Goal: Task Accomplishment & Management: Manage account settings

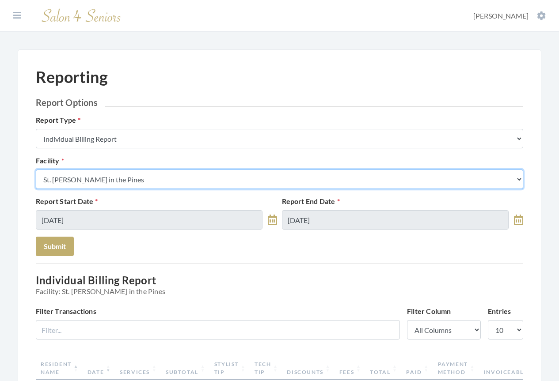
click at [146, 180] on select "Select a Facility Arbor Lakes NH Asher Point Belvedere Commons Brookdale Jones …" at bounding box center [279, 179] width 487 height 19
click at [520, 178] on select "Select a Facility Arbor Lakes NH Asher Point Belvedere Commons Brookdale Jones …" at bounding box center [279, 179] width 487 height 19
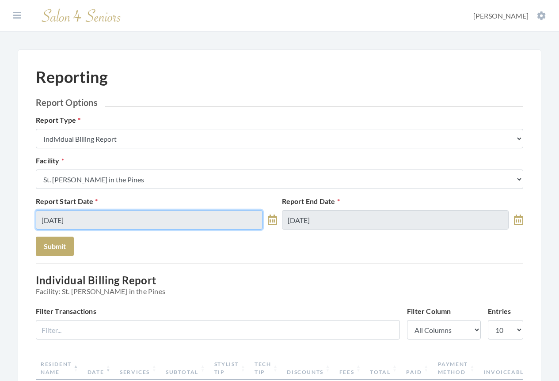
click at [160, 214] on input "09/29/2025" at bounding box center [149, 219] width 227 height 19
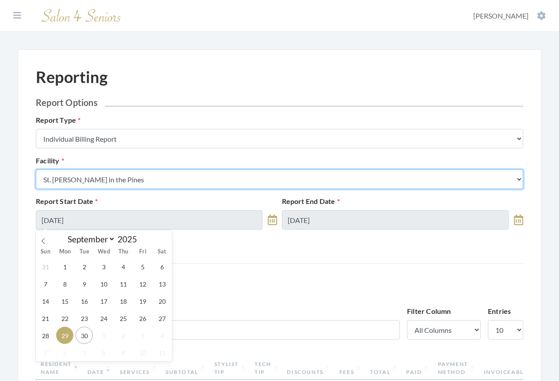
click at [516, 179] on select "Select a Facility Arbor Lakes NH Asher Point Belvedere Commons Brookdale Jones …" at bounding box center [279, 179] width 487 height 19
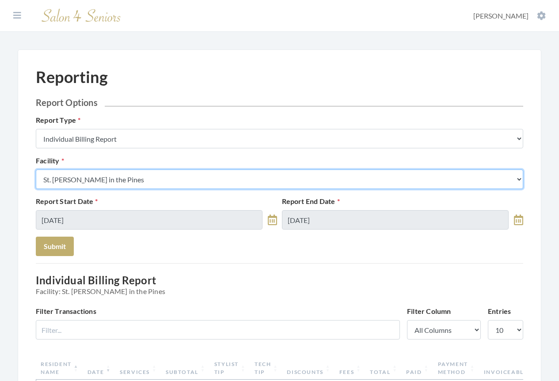
drag, startPoint x: 520, startPoint y: 180, endPoint x: 210, endPoint y: 167, distance: 310.0
click at [520, 180] on select "Select a Facility Arbor Lakes NH Asher Point Belvedere Commons Brookdale Jones …" at bounding box center [279, 179] width 487 height 19
click at [177, 181] on select "Select a Facility Arbor Lakes NH Asher Point Belvedere Commons Brookdale Jones …" at bounding box center [279, 179] width 487 height 19
drag, startPoint x: 177, startPoint y: 181, endPoint x: 128, endPoint y: 151, distance: 57.7
click at [177, 181] on select "Select a Facility Arbor Lakes NH Asher Point Belvedere Commons Brookdale Jones …" at bounding box center [279, 179] width 487 height 19
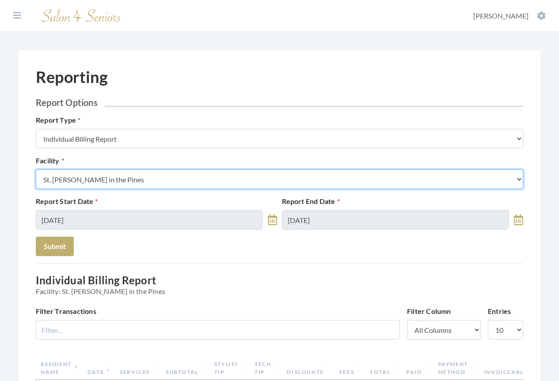
click at [177, 181] on select "Select a Facility Arbor Lakes NH Asher Point Belvedere Commons Brookdale Jones …" at bounding box center [279, 179] width 487 height 19
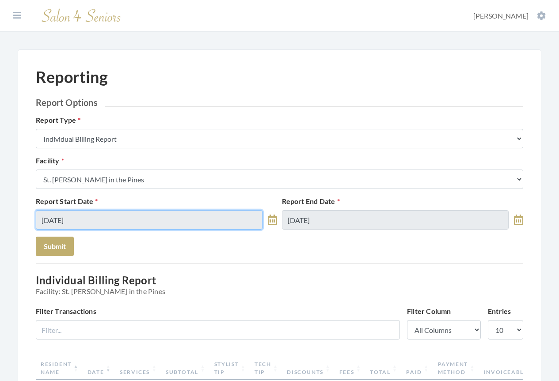
click at [182, 220] on input "09/29/2025" at bounding box center [149, 219] width 227 height 19
click at [183, 220] on input "09/29/2025" at bounding box center [149, 219] width 227 height 19
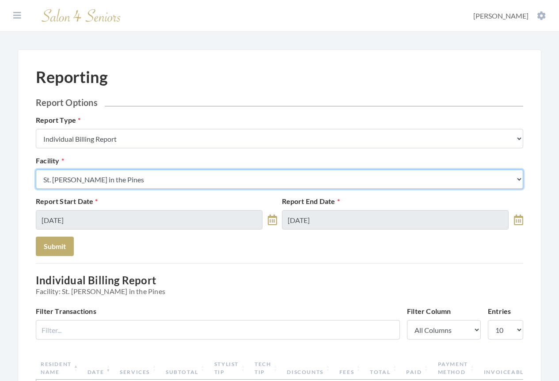
click at [168, 182] on select "Select a Facility [GEOGRAPHIC_DATA] [GEOGRAPHIC_DATA] [PERSON_NAME][GEOGRAPHIC_…" at bounding box center [279, 179] width 487 height 19
select select "41"
click at [36, 170] on select "Select a Facility [GEOGRAPHIC_DATA] [GEOGRAPHIC_DATA] [PERSON_NAME][GEOGRAPHIC_…" at bounding box center [279, 179] width 487 height 19
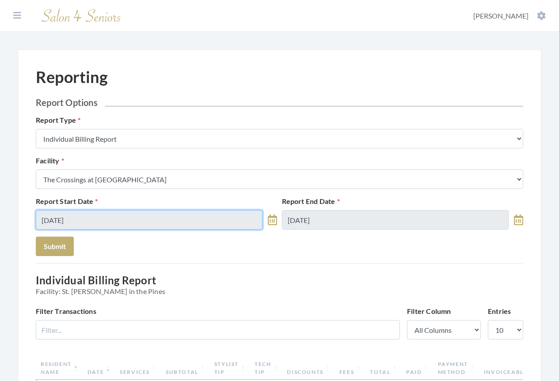
click at [114, 220] on input "09/29/2025" at bounding box center [149, 219] width 227 height 19
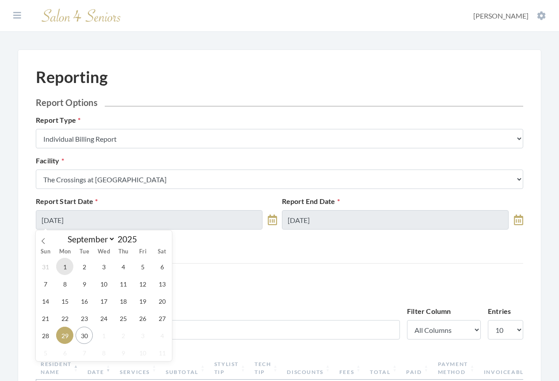
click at [65, 266] on span "1" at bounding box center [64, 266] width 17 height 17
type input "[DATE]"
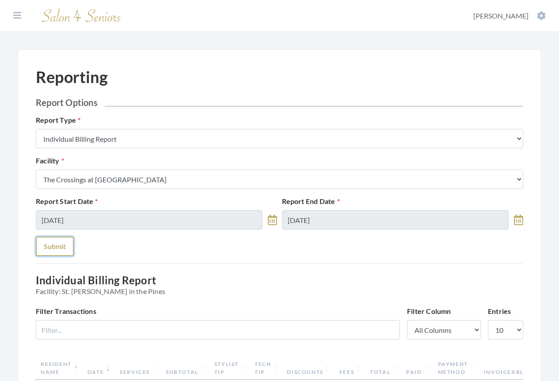
click at [57, 243] on button "Submit" at bounding box center [55, 246] width 38 height 19
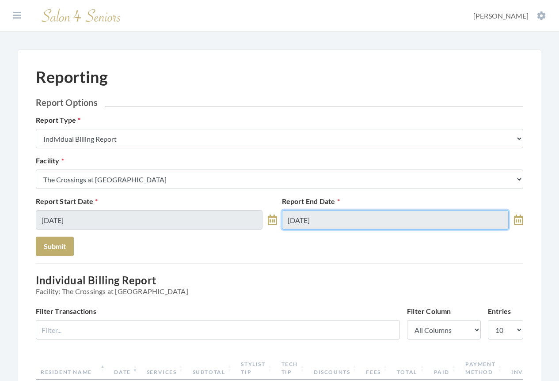
click at [374, 219] on input "[DATE]" at bounding box center [395, 219] width 227 height 19
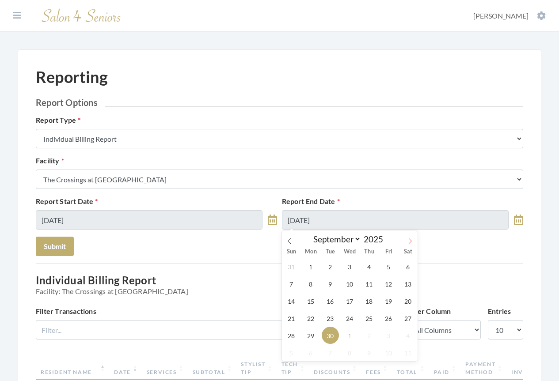
click at [412, 241] on icon at bounding box center [410, 241] width 6 height 6
select select "9"
click at [329, 263] on span "30" at bounding box center [330, 266] width 17 height 17
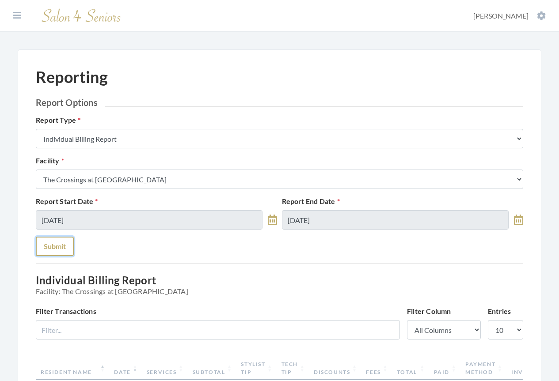
click at [55, 246] on button "Submit" at bounding box center [55, 246] width 38 height 19
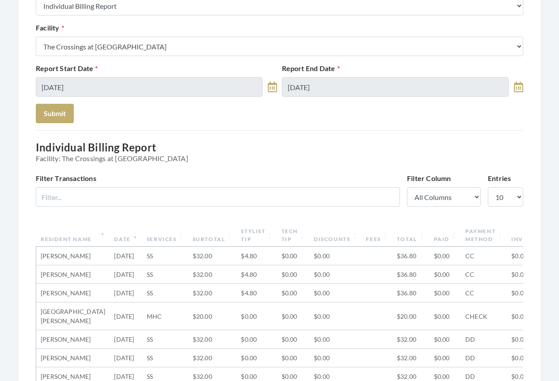
scroll to position [177, 0]
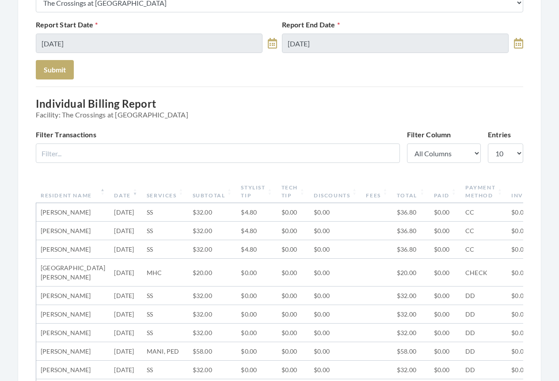
click at [110, 196] on th "Date" at bounding box center [126, 191] width 32 height 23
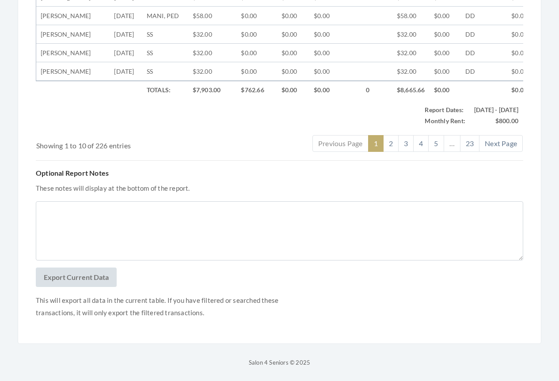
scroll to position [556, 0]
click at [84, 277] on button "Export Current Data" at bounding box center [76, 277] width 81 height 19
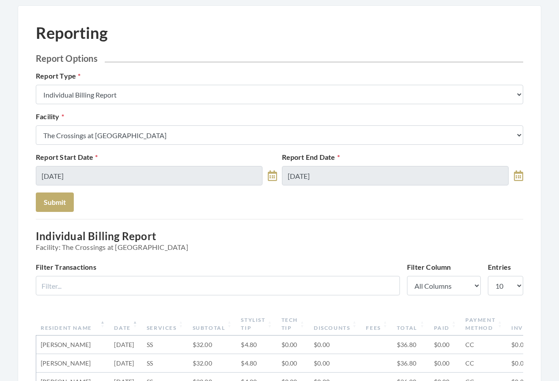
scroll to position [0, 0]
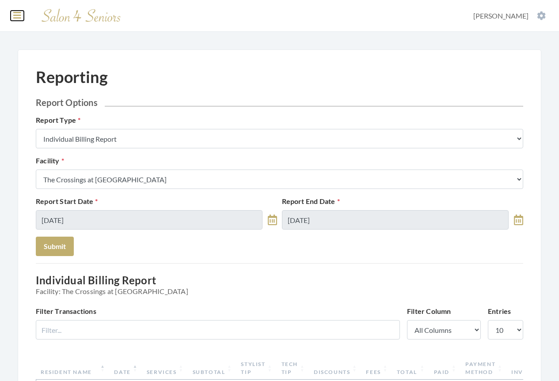
click at [15, 16] on icon at bounding box center [17, 15] width 8 height 9
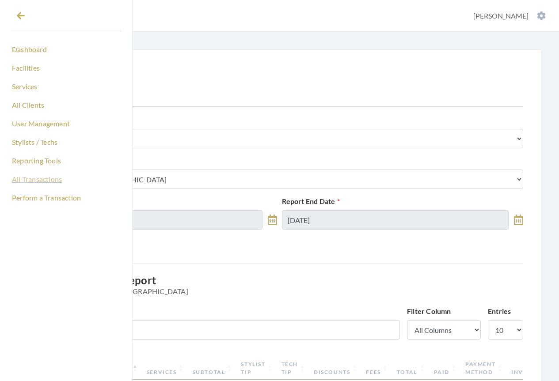
click at [28, 181] on link "All Transactions" at bounding box center [66, 179] width 111 height 15
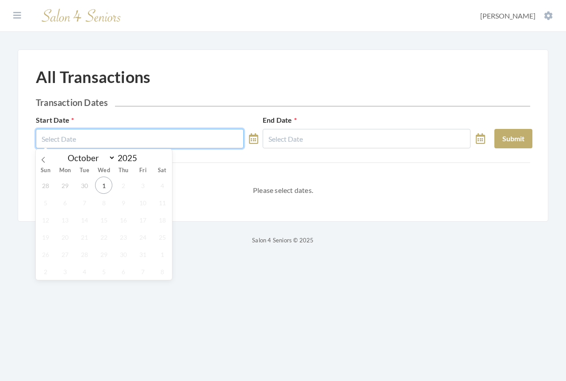
click at [99, 144] on input "text" at bounding box center [140, 138] width 208 height 19
click at [43, 159] on icon at bounding box center [43, 160] width 6 height 6
select select "8"
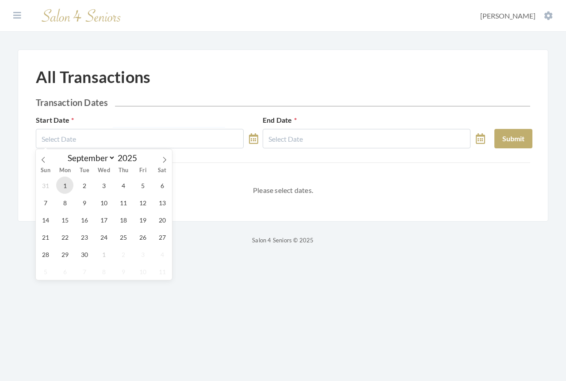
click at [66, 184] on span "1" at bounding box center [64, 185] width 17 height 17
type input "[DATE]"
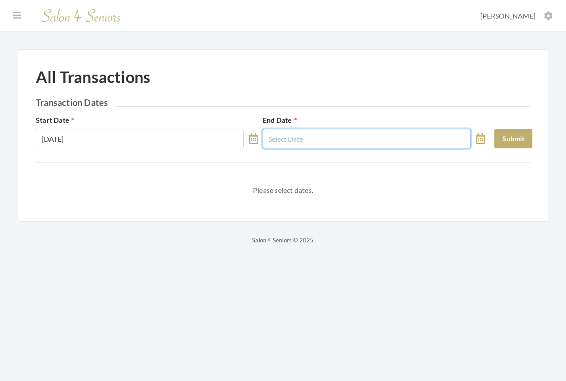
click at [291, 140] on input "text" at bounding box center [366, 138] width 208 height 19
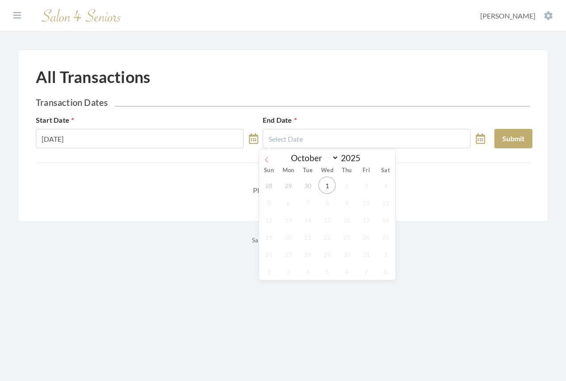
click at [269, 161] on icon at bounding box center [266, 160] width 6 height 6
select select "8"
click at [304, 254] on span "30" at bounding box center [307, 254] width 17 height 17
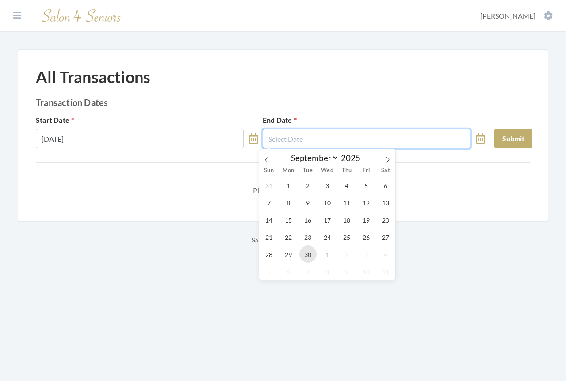
type input "[DATE]"
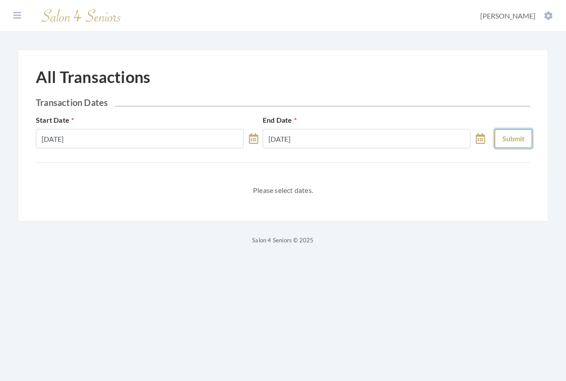
click at [502, 142] on button "Submit" at bounding box center [513, 138] width 38 height 19
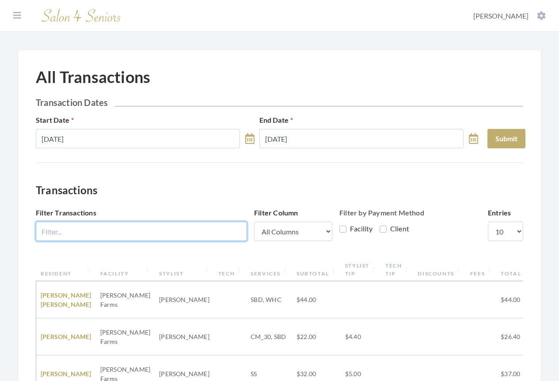
click at [82, 230] on input "Filter Transactions" at bounding box center [141, 231] width 211 height 19
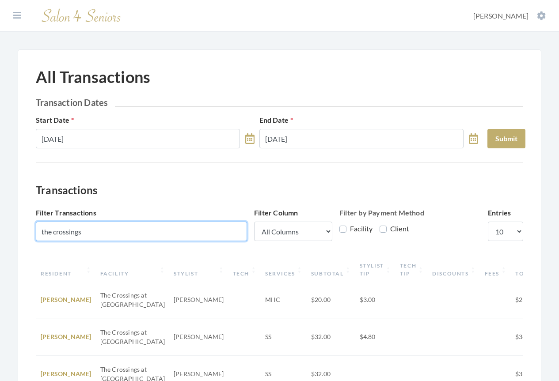
click at [114, 227] on input "the crossings" at bounding box center [141, 231] width 211 height 19
click at [104, 229] on input "the crossings" at bounding box center [141, 231] width 211 height 19
type input "the crossings at"
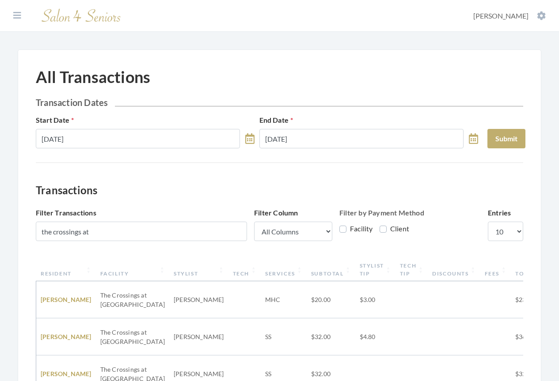
click at [62, 273] on th "Resident" at bounding box center [66, 269] width 60 height 23
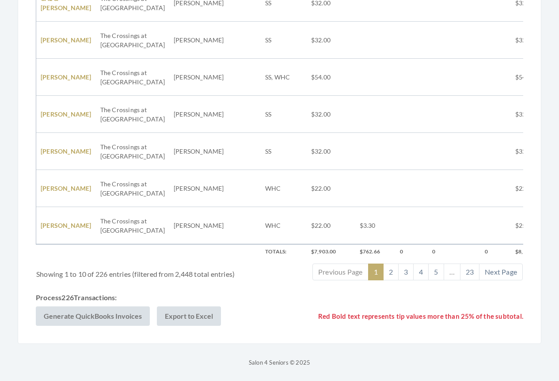
scroll to position [415, 0]
click at [111, 316] on button "Generate QuickBooks Invoices" at bounding box center [93, 316] width 114 height 19
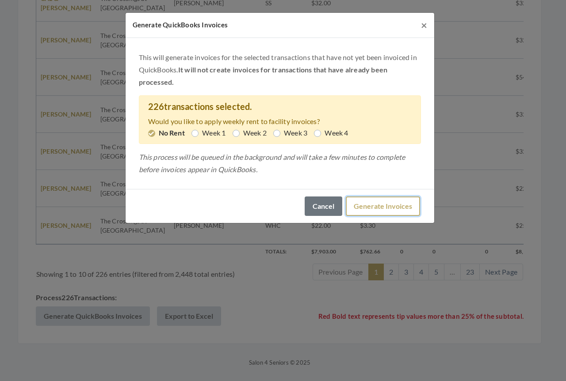
click at [373, 209] on button "Generate Invoices" at bounding box center [382, 206] width 74 height 19
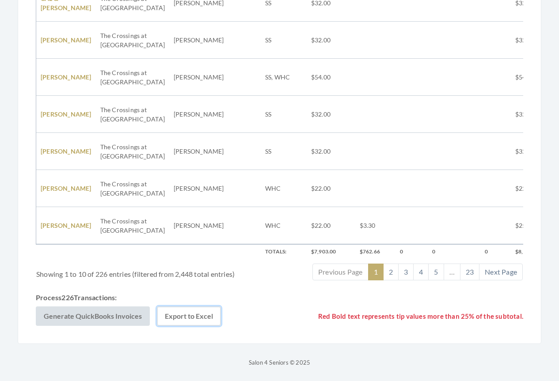
click at [195, 317] on button "Export to Excel" at bounding box center [189, 316] width 64 height 19
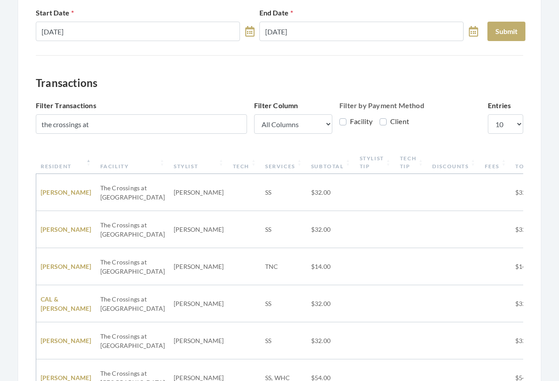
scroll to position [0, 0]
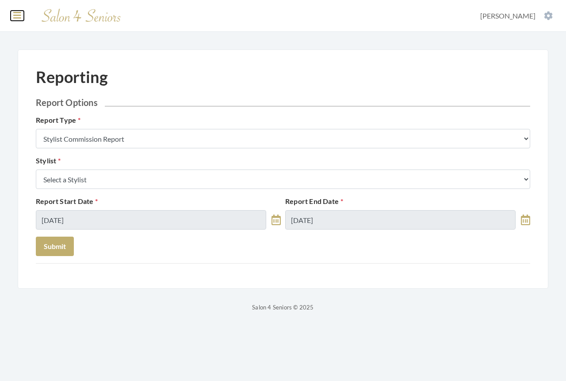
click at [19, 17] on icon at bounding box center [17, 15] width 8 height 9
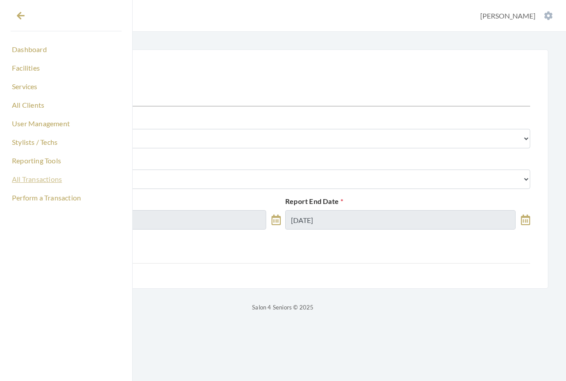
click at [25, 179] on link "All Transactions" at bounding box center [66, 179] width 111 height 15
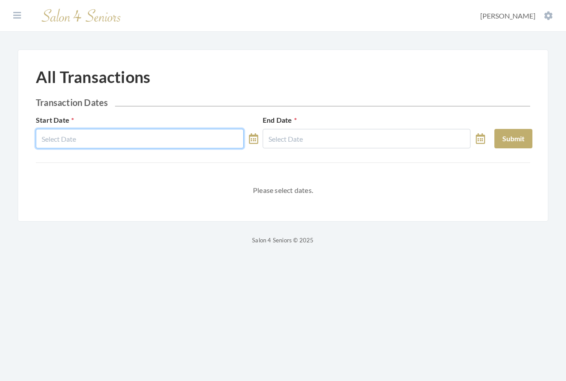
click at [94, 132] on input "text" at bounding box center [140, 138] width 208 height 19
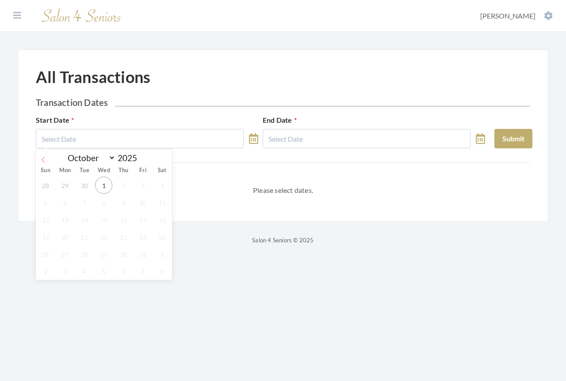
click at [40, 160] on icon at bounding box center [43, 160] width 6 height 6
select select "8"
click at [65, 190] on span "1" at bounding box center [64, 185] width 17 height 17
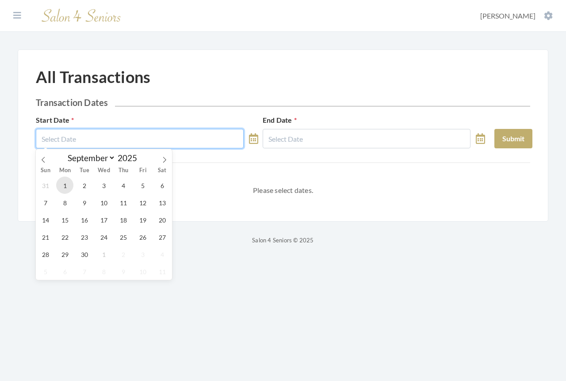
type input "[DATE]"
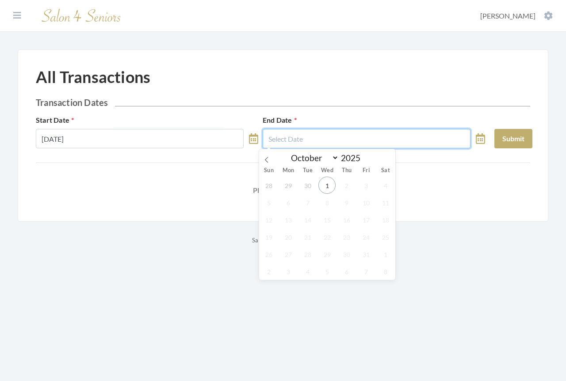
click at [296, 140] on input "text" at bounding box center [366, 138] width 208 height 19
click at [265, 162] on icon at bounding box center [266, 160] width 6 height 6
select select "8"
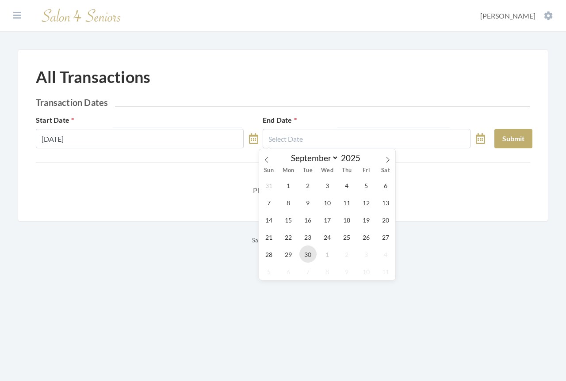
click at [305, 254] on span "30" at bounding box center [307, 254] width 17 height 17
type input "[DATE]"
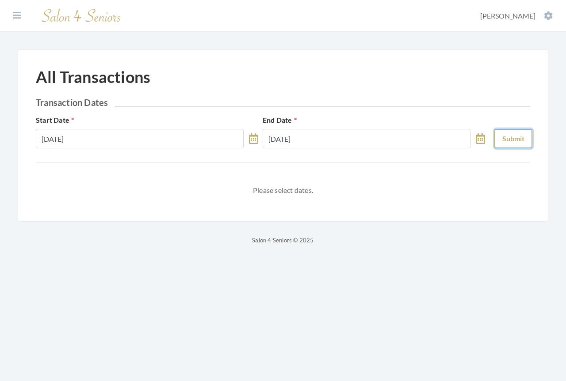
click at [508, 144] on button "Submit" at bounding box center [513, 138] width 38 height 19
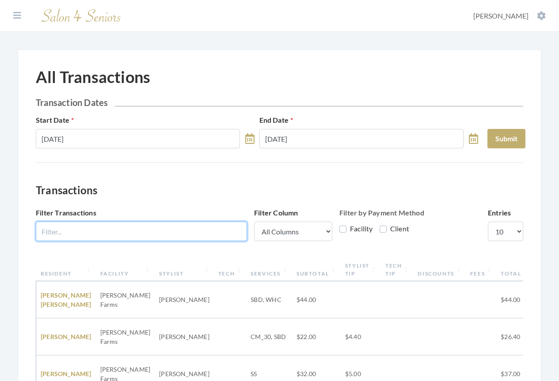
click at [110, 233] on input "Filter Transactions" at bounding box center [141, 231] width 211 height 19
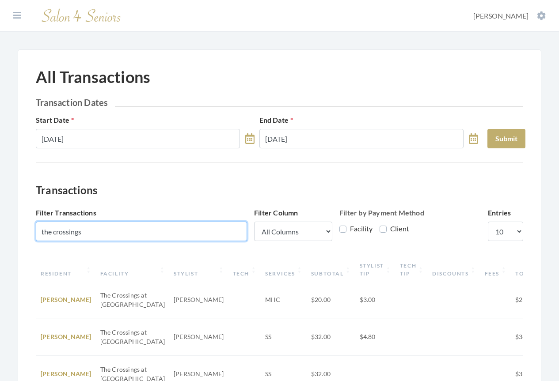
type input "the crossings"
click at [54, 273] on th "Resident" at bounding box center [66, 269] width 60 height 23
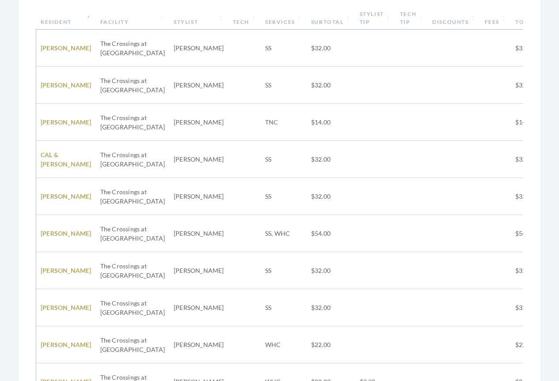
scroll to position [415, 0]
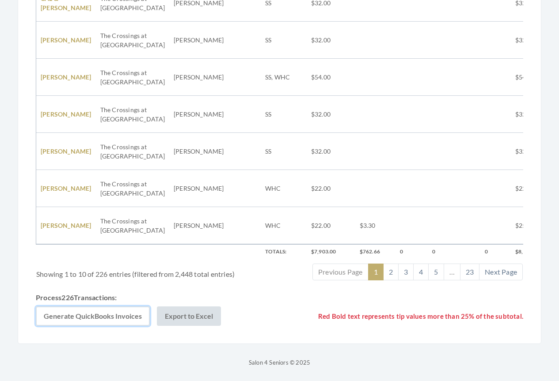
click at [81, 319] on button "Generate QuickBooks Invoices" at bounding box center [93, 316] width 114 height 19
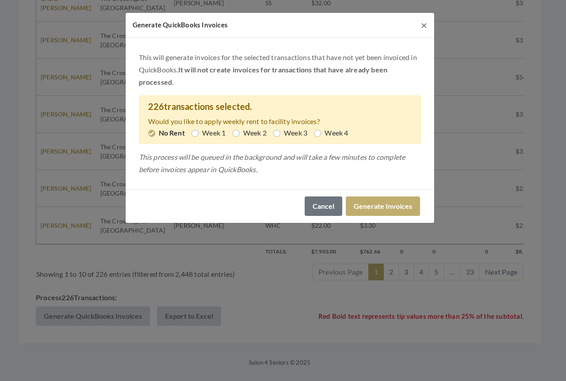
click at [195, 133] on label "Week 1" at bounding box center [208, 133] width 34 height 11
radio input "true"
click at [152, 134] on label "No Rent" at bounding box center [166, 133] width 36 height 11
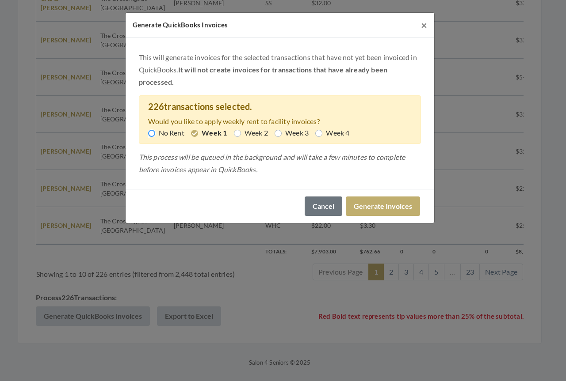
radio input "true"
click at [378, 205] on button "Generate Invoices" at bounding box center [382, 206] width 74 height 19
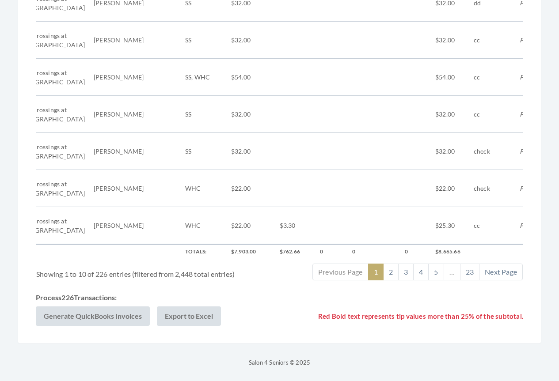
scroll to position [0, 96]
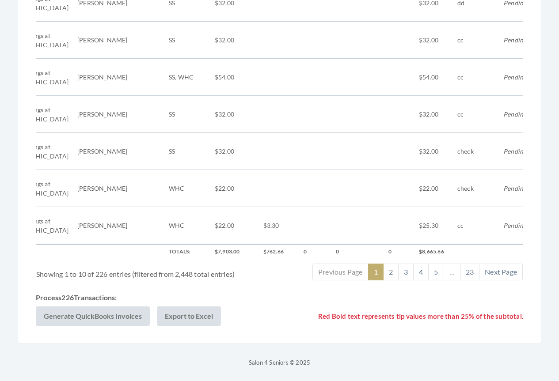
click at [503, 222] on span "Pending" at bounding box center [514, 226] width 23 height 8
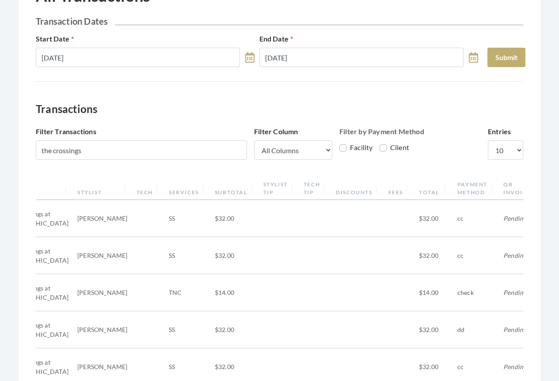
scroll to position [0, 0]
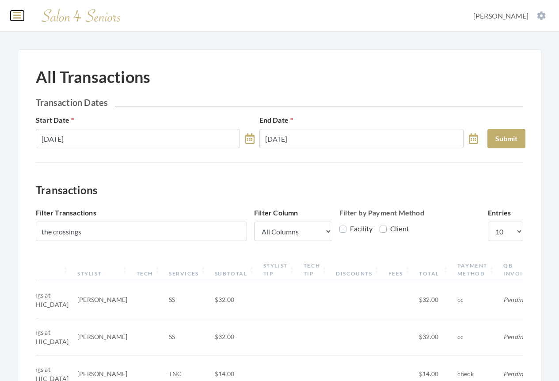
click at [19, 14] on icon at bounding box center [17, 15] width 8 height 9
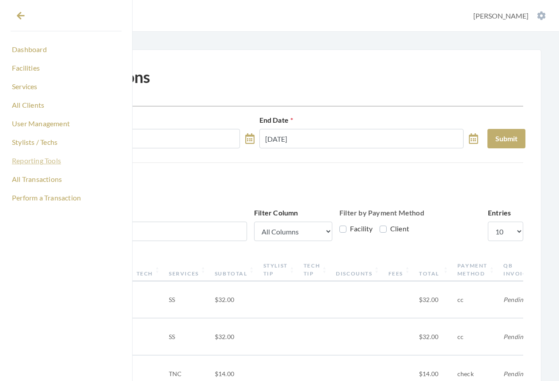
click at [28, 160] on link "Reporting Tools" at bounding box center [66, 160] width 111 height 15
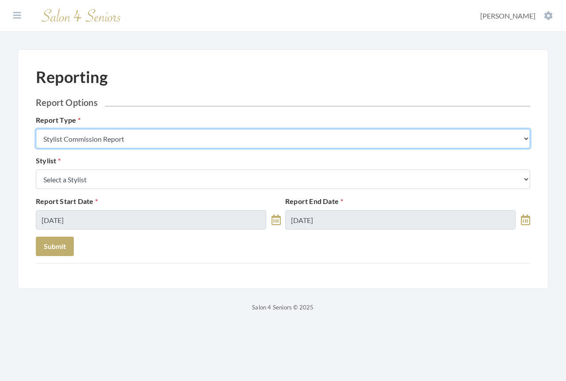
click at [127, 137] on select "Stylist Commission Report Tech Payroll Report Facility Billing Report Individua…" at bounding box center [283, 138] width 494 height 19
select select "individual"
click at [36, 129] on select "Stylist Commission Report Tech Payroll Report Facility Billing Report Individua…" at bounding box center [283, 138] width 494 height 19
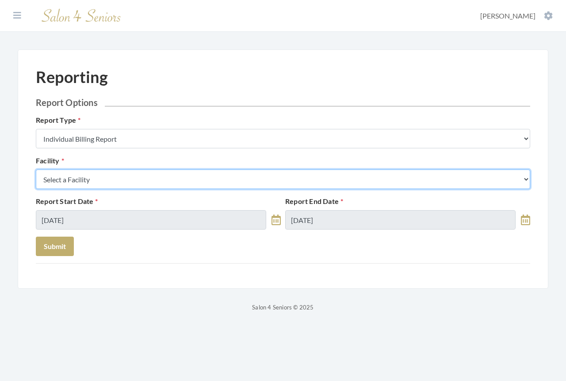
click at [114, 181] on select "Select a Facility [GEOGRAPHIC_DATA] [GEOGRAPHIC_DATA] [PERSON_NAME][GEOGRAPHIC_…" at bounding box center [283, 179] width 494 height 19
select select "4"
click at [36, 170] on select "Select a Facility [GEOGRAPHIC_DATA] [GEOGRAPHIC_DATA] [PERSON_NAME][GEOGRAPHIC_…" at bounding box center [283, 179] width 494 height 19
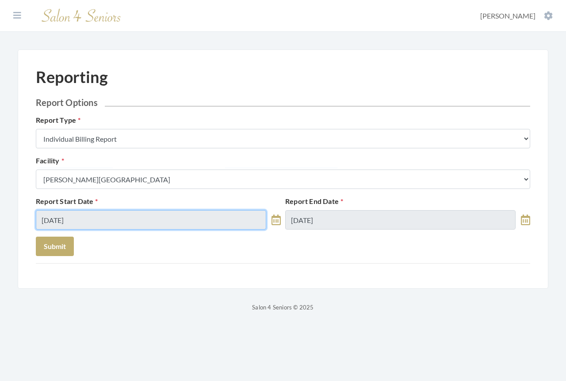
click at [130, 221] on input "[DATE]" at bounding box center [151, 219] width 230 height 19
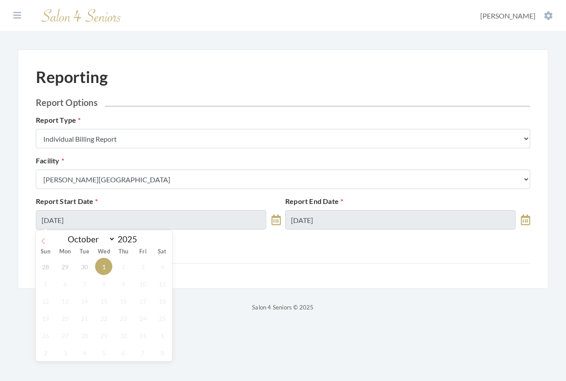
click at [47, 243] on span at bounding box center [43, 238] width 15 height 15
select select "8"
click at [65, 270] on span "1" at bounding box center [64, 266] width 17 height 17
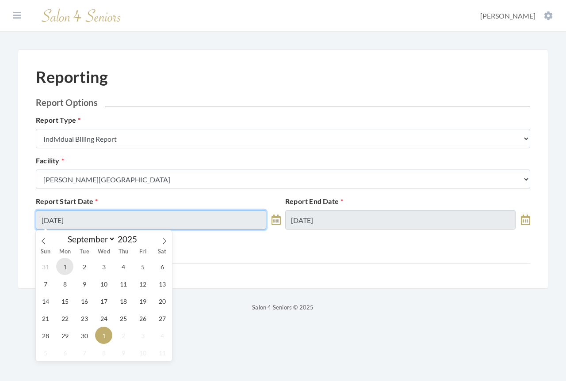
type input "[DATE]"
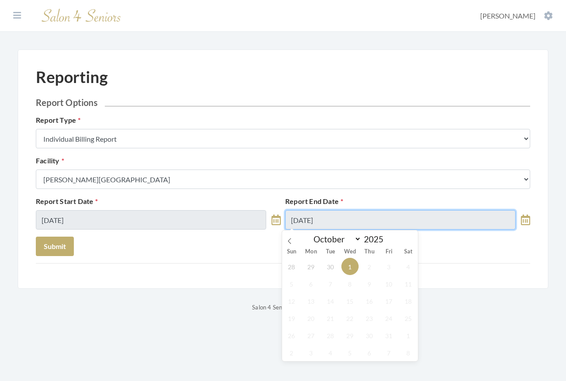
click at [340, 218] on input "[DATE]" at bounding box center [400, 219] width 230 height 19
click at [289, 240] on icon at bounding box center [289, 241] width 6 height 6
select select "8"
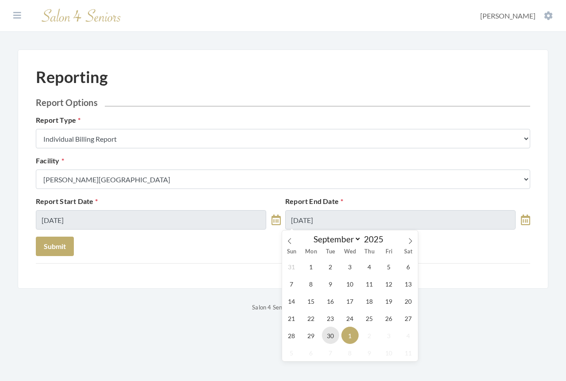
click at [331, 338] on span "30" at bounding box center [330, 335] width 17 height 17
type input "[DATE]"
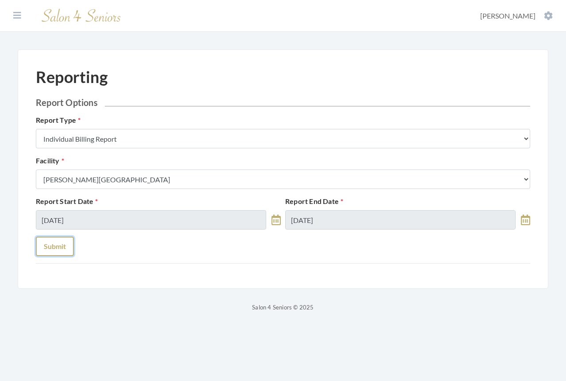
click at [61, 248] on button "Submit" at bounding box center [55, 246] width 38 height 19
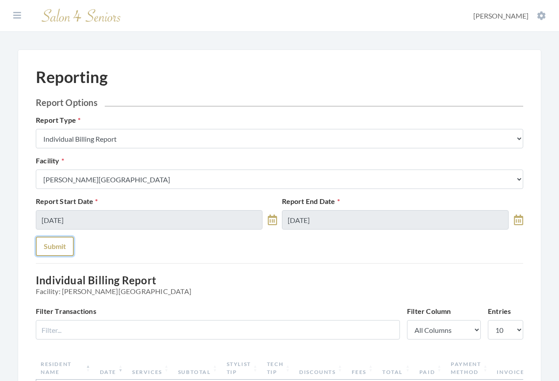
click at [56, 246] on button "Submit" at bounding box center [55, 246] width 38 height 19
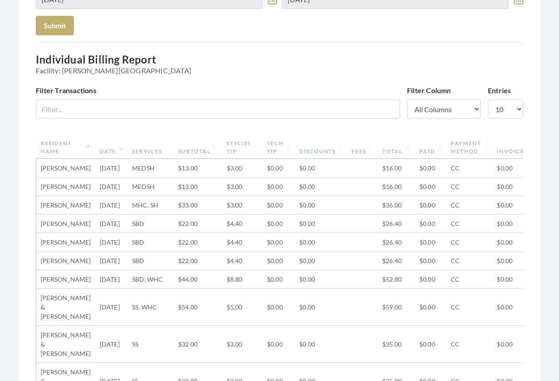
click at [101, 154] on th "Date" at bounding box center [111, 147] width 32 height 23
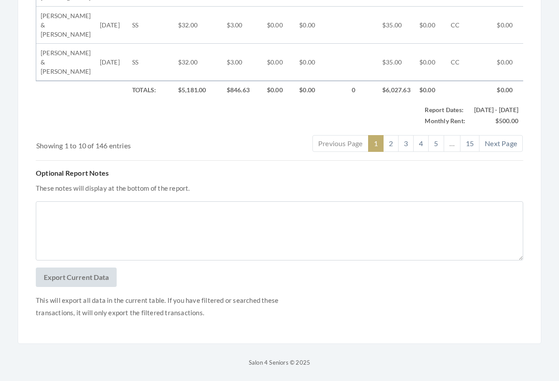
scroll to position [612, 0]
click at [77, 277] on button "Export Current Data" at bounding box center [76, 277] width 81 height 19
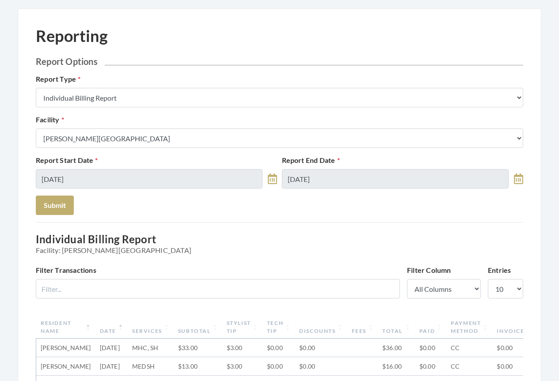
scroll to position [0, 0]
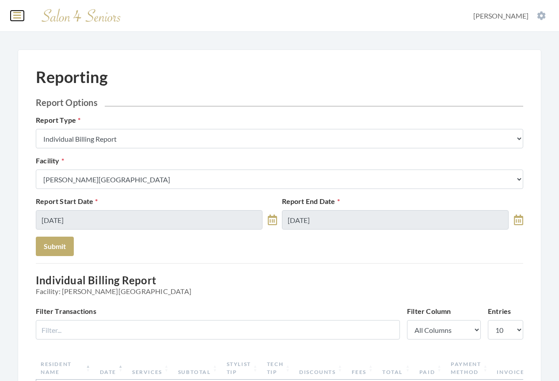
click at [14, 13] on icon at bounding box center [17, 15] width 8 height 9
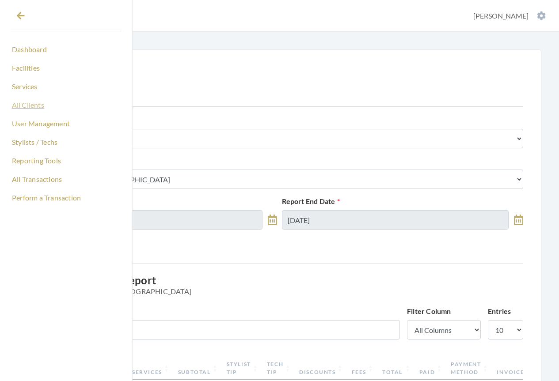
click at [28, 108] on link "All Clients" at bounding box center [66, 105] width 111 height 15
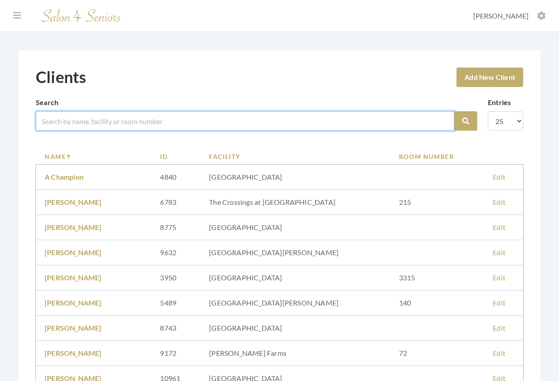
click at [61, 123] on input "search" at bounding box center [245, 120] width 418 height 19
type input "rade"
click at [454, 111] on button "Search" at bounding box center [465, 120] width 23 height 19
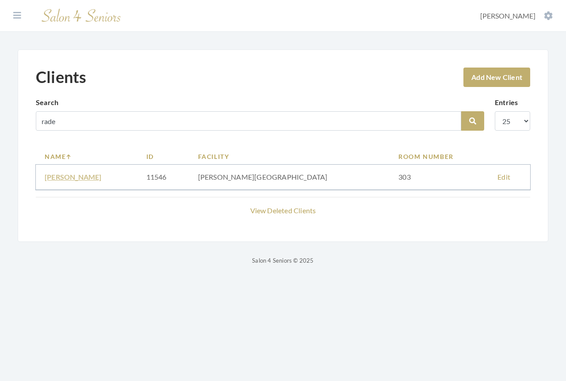
click at [72, 178] on link "DOROTHY RADEKE" at bounding box center [73, 177] width 57 height 8
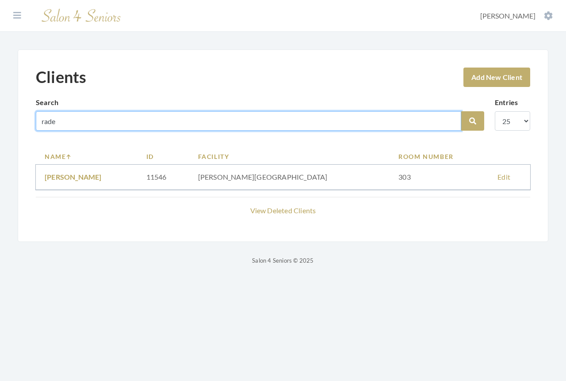
drag, startPoint x: 69, startPoint y: 125, endPoint x: 0, endPoint y: 122, distance: 69.0
click at [0, 122] on div "Clients Add New Client Search rade Search Entries 10 25 50 100 Name ID Facility…" at bounding box center [283, 157] width 566 height 216
type input "schoo"
click at [461, 111] on button "Search" at bounding box center [472, 120] width 23 height 19
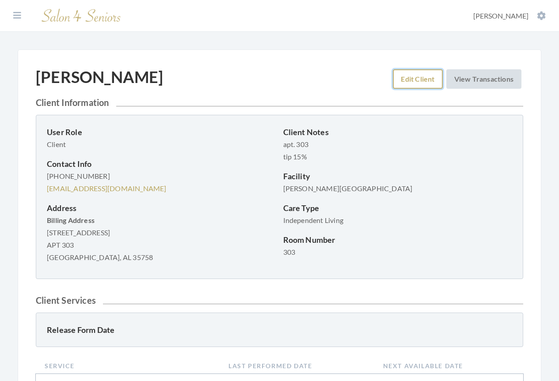
click at [410, 84] on link "Edit Client" at bounding box center [417, 78] width 49 height 19
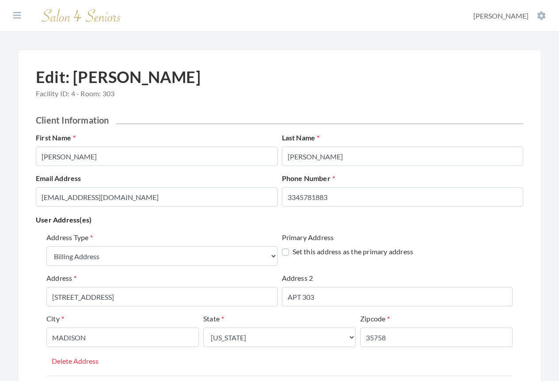
select select "billing"
select select "al"
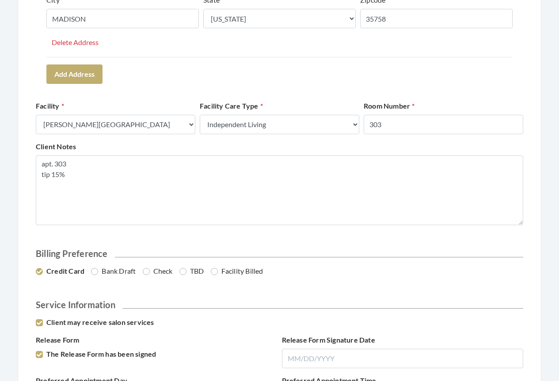
scroll to position [398, 0]
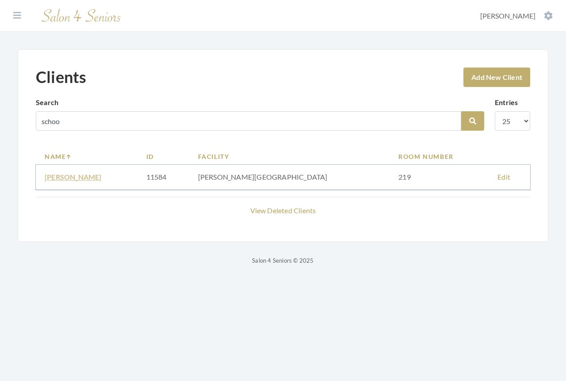
click at [99, 178] on link "[PERSON_NAME]" at bounding box center [73, 177] width 57 height 8
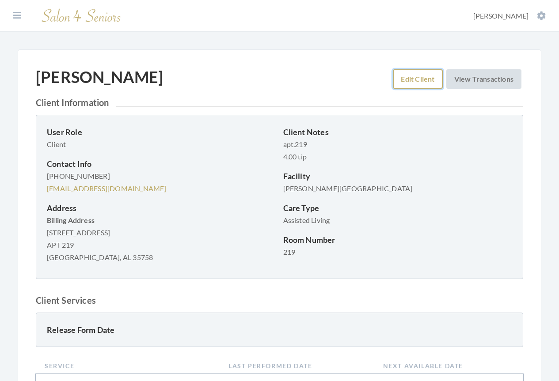
click at [407, 81] on link "Edit Client" at bounding box center [417, 78] width 49 height 19
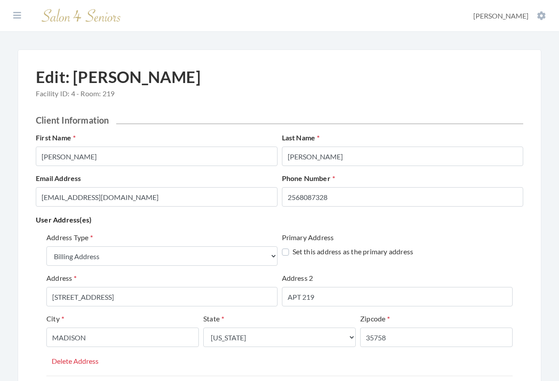
select select "billing"
select select "al"
click at [18, 18] on icon at bounding box center [17, 15] width 8 height 9
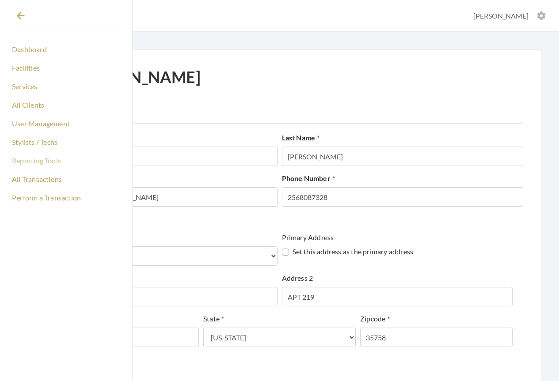
click at [47, 161] on link "Reporting Tools" at bounding box center [66, 160] width 111 height 15
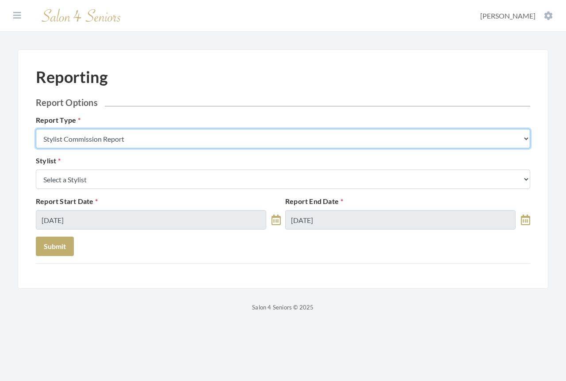
click at [137, 139] on select "Stylist Commission Report Tech Payroll Report Facility Billing Report Individua…" at bounding box center [283, 138] width 494 height 19
select select "individual"
click at [36, 129] on select "Stylist Commission Report Tech Payroll Report Facility Billing Report Individua…" at bounding box center [283, 138] width 494 height 19
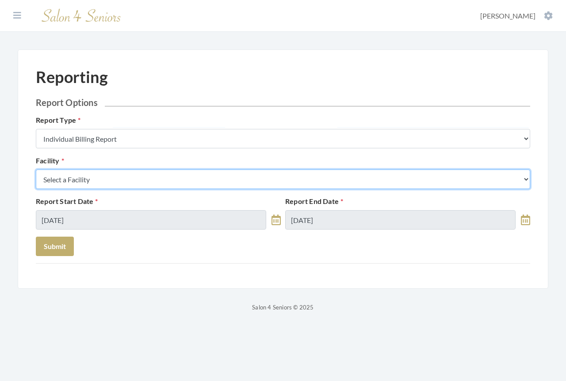
click at [106, 181] on select "Select a Facility Arbor Lakes NH Asher Point Belvedere Commons Brookdale Jones …" at bounding box center [283, 179] width 494 height 19
select select "45"
click at [36, 170] on select "Select a Facility Arbor Lakes NH Asher Point Belvedere Commons Brookdale Jones …" at bounding box center [283, 179] width 494 height 19
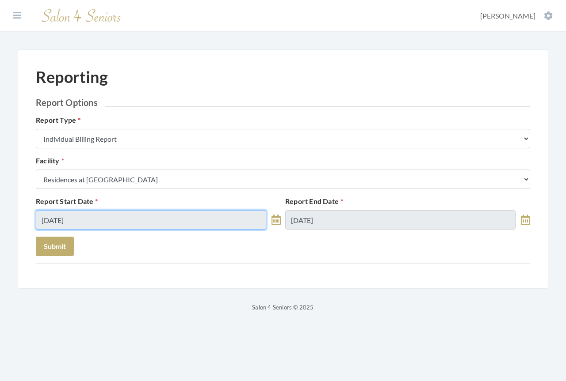
click at [104, 219] on input "10/01/2025" at bounding box center [151, 219] width 230 height 19
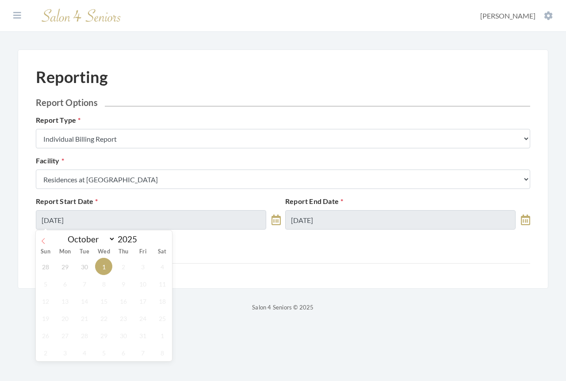
click at [42, 241] on icon at bounding box center [43, 241] width 3 height 6
select select "8"
click at [67, 268] on span "1" at bounding box center [64, 266] width 17 height 17
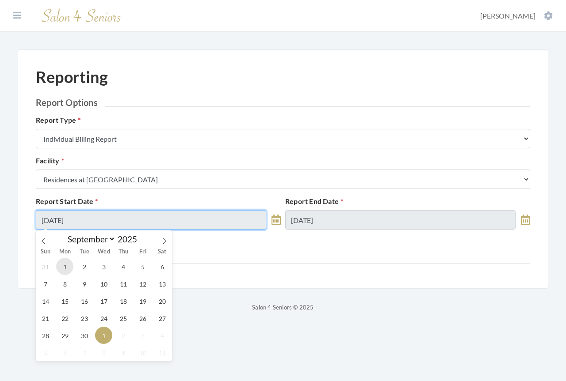
type input "[DATE]"
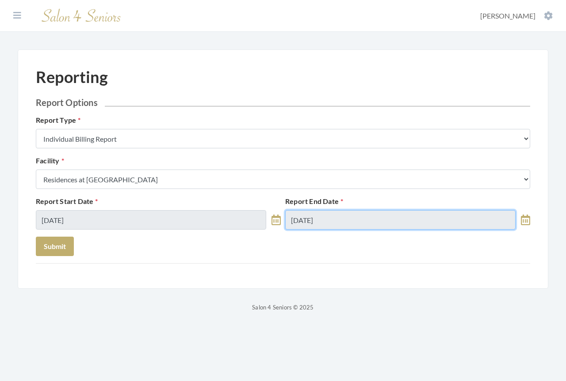
click at [345, 217] on input "10/01/2025" at bounding box center [400, 219] width 230 height 19
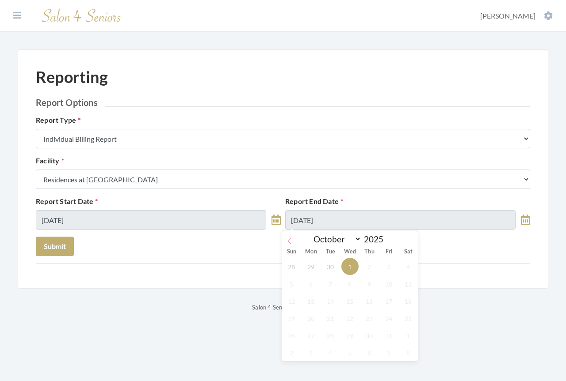
click at [290, 243] on icon at bounding box center [289, 241] width 3 height 6
select select "8"
click at [332, 334] on span "30" at bounding box center [330, 335] width 17 height 17
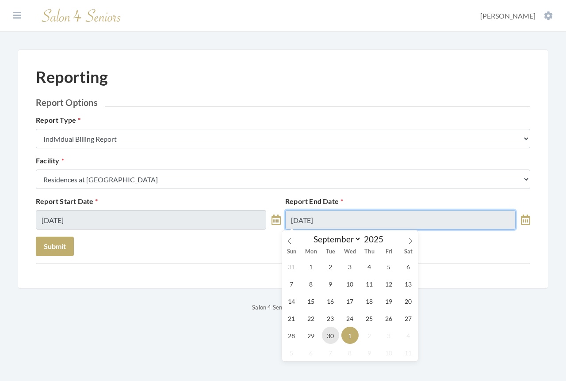
type input "[DATE]"
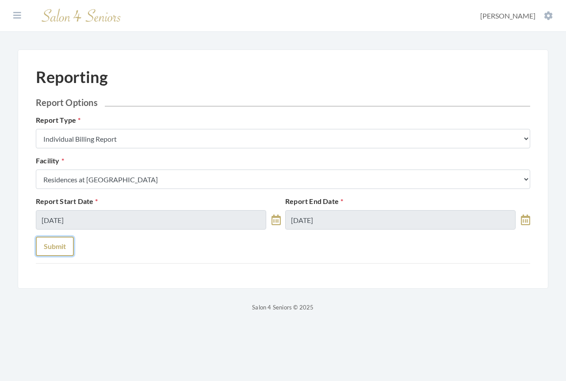
click at [56, 247] on button "Submit" at bounding box center [55, 246] width 38 height 19
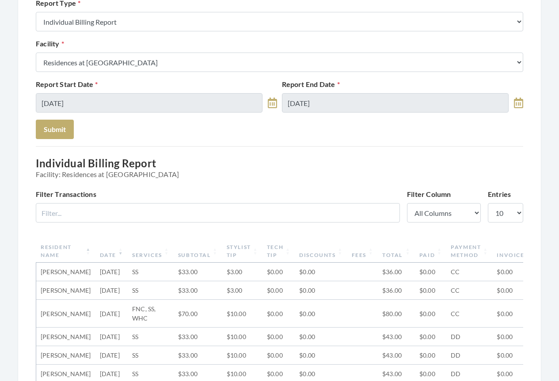
scroll to position [177, 0]
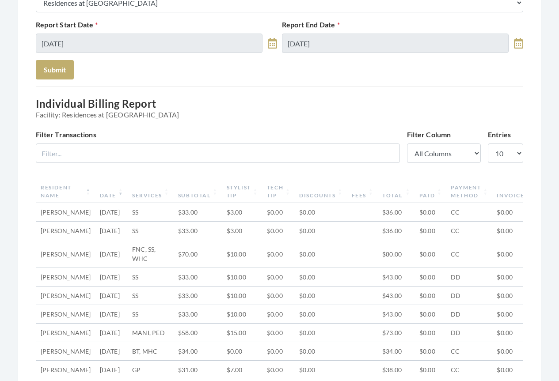
click at [95, 194] on th "Date" at bounding box center [111, 191] width 32 height 23
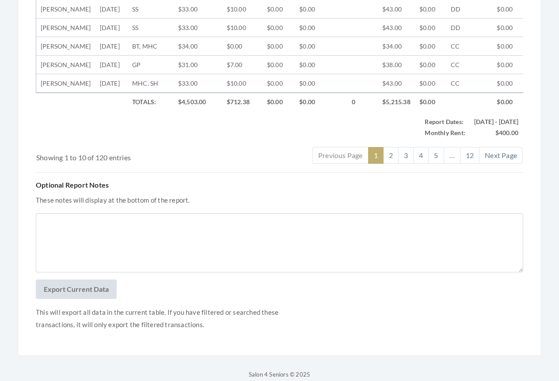
scroll to position [584, 0]
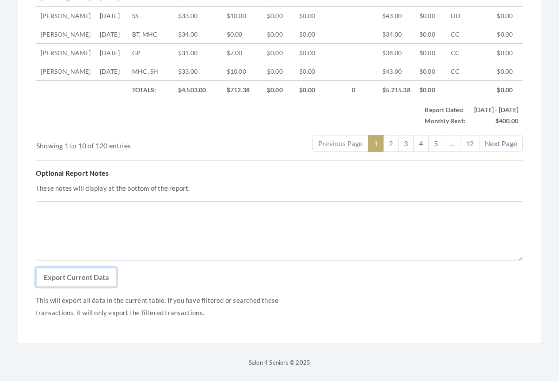
click at [64, 280] on button "Export Current Data" at bounding box center [76, 277] width 81 height 19
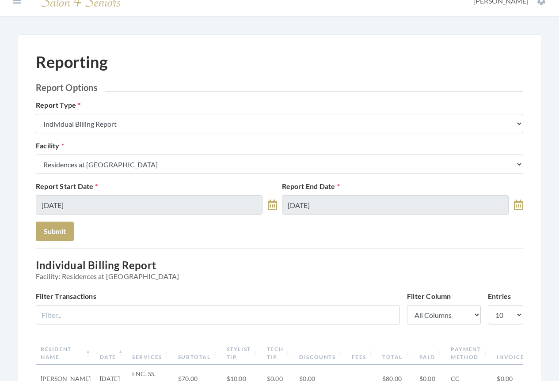
scroll to position [10, 0]
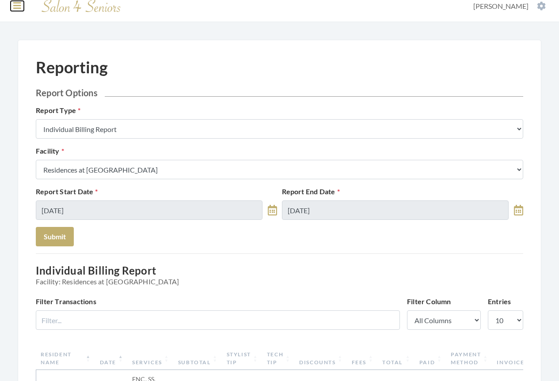
click at [19, 7] on icon at bounding box center [17, 5] width 8 height 9
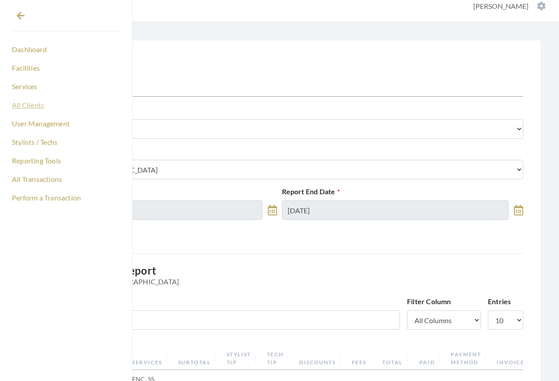
click at [29, 104] on link "All Clients" at bounding box center [66, 105] width 111 height 15
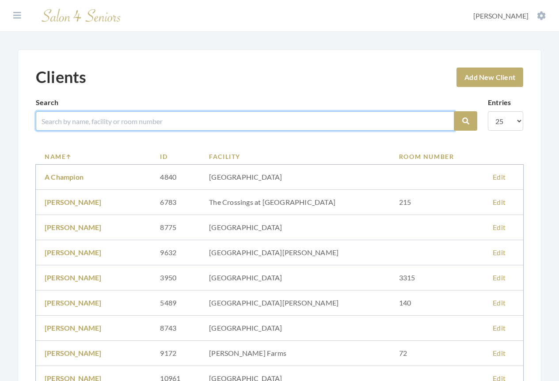
click at [46, 123] on input "search" at bounding box center [245, 120] width 418 height 19
type input "orman"
click at [454, 111] on button "Search" at bounding box center [465, 120] width 23 height 19
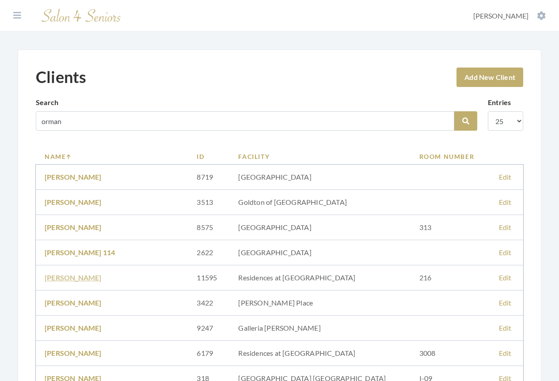
click at [53, 281] on link "LINDA ORMAN" at bounding box center [73, 277] width 57 height 8
click at [18, 15] on icon at bounding box center [17, 15] width 8 height 9
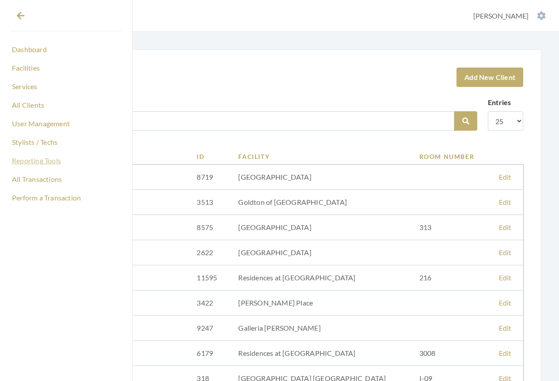
click at [30, 162] on link "Reporting Tools" at bounding box center [66, 160] width 111 height 15
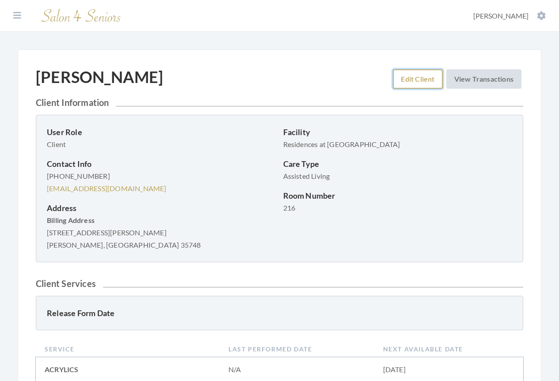
click at [417, 75] on link "Edit Client" at bounding box center [417, 78] width 49 height 19
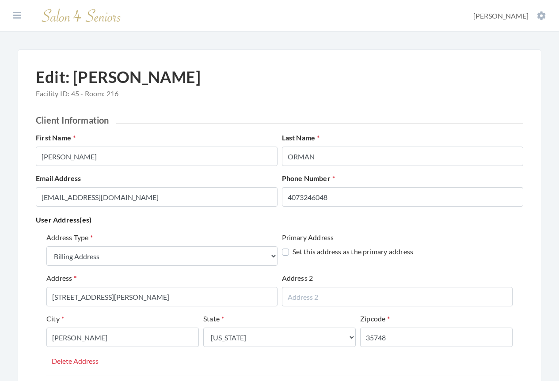
select select "billing"
select select "al"
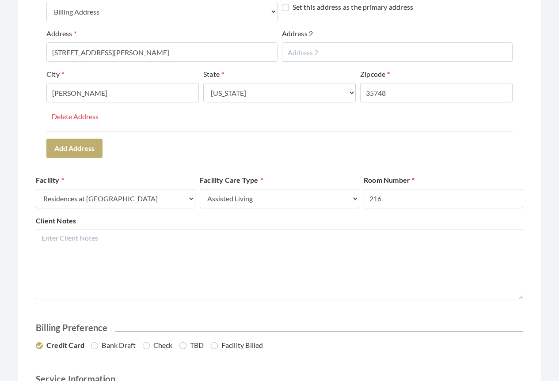
scroll to position [353, 0]
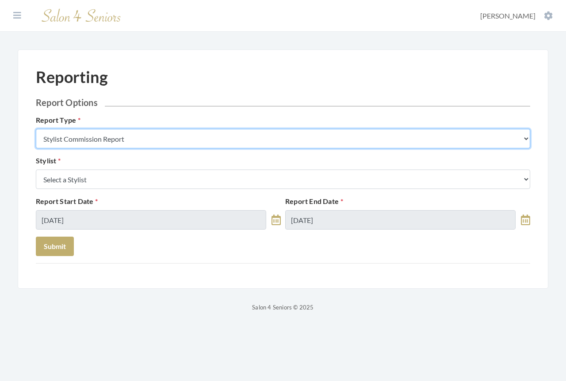
click at [81, 141] on select "Stylist Commission Report Tech Payroll Report Facility Billing Report Individua…" at bounding box center [283, 138] width 494 height 19
select select "individual"
click at [36, 129] on select "Stylist Commission Report Tech Payroll Report Facility Billing Report Individua…" at bounding box center [283, 138] width 494 height 19
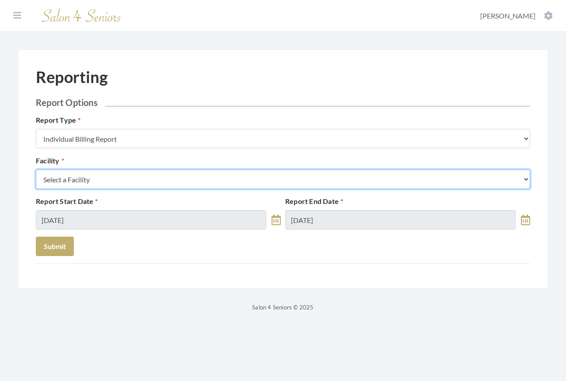
click at [84, 178] on select "Select a Facility Arbor Lakes NH Asher Point Belvedere Commons Brookdale Jones …" at bounding box center [283, 179] width 494 height 19
select select "54"
click at [36, 170] on select "Select a Facility Arbor Lakes NH Asher Point Belvedere Commons Brookdale Jones …" at bounding box center [283, 179] width 494 height 19
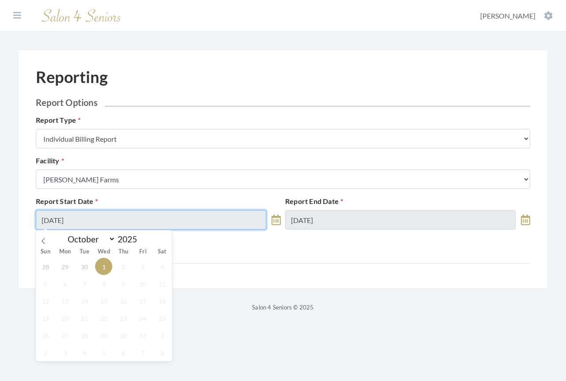
click at [101, 218] on input "10/01/2025" at bounding box center [151, 219] width 230 height 19
click at [45, 242] on icon at bounding box center [43, 241] width 6 height 6
select select "8"
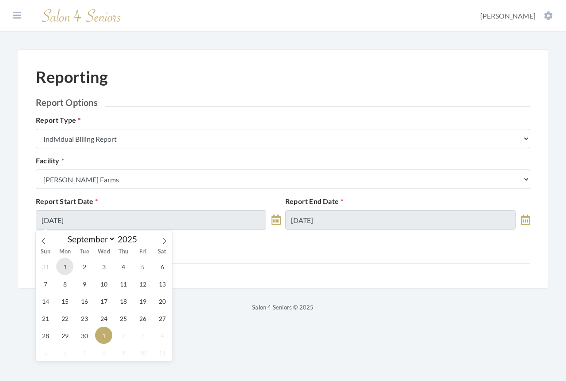
click at [65, 267] on span "1" at bounding box center [64, 266] width 17 height 17
type input "[DATE]"
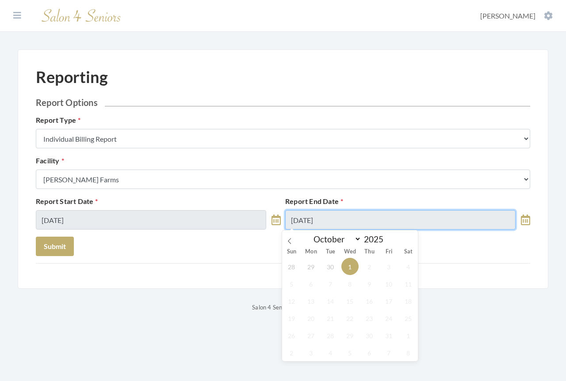
click at [334, 224] on input "10/01/2025" at bounding box center [400, 219] width 230 height 19
click at [288, 243] on icon at bounding box center [289, 241] width 6 height 6
select select "8"
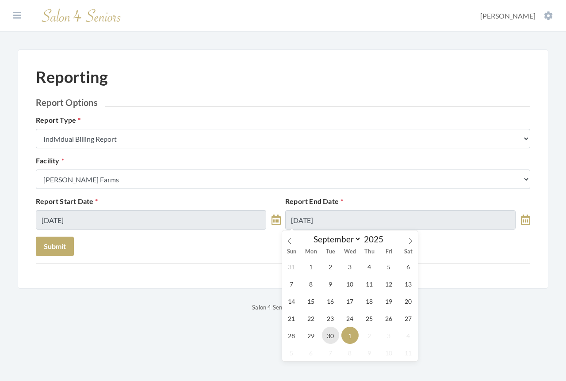
click at [330, 337] on span "30" at bounding box center [330, 335] width 17 height 17
type input "09/30/2025"
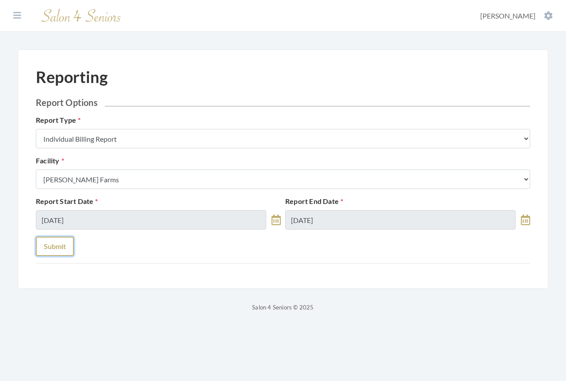
click at [63, 249] on button "Submit" at bounding box center [55, 246] width 38 height 19
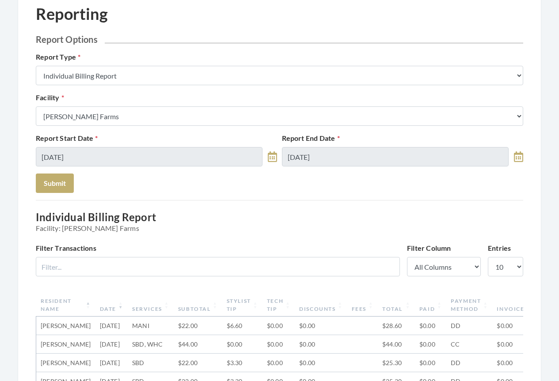
scroll to position [177, 0]
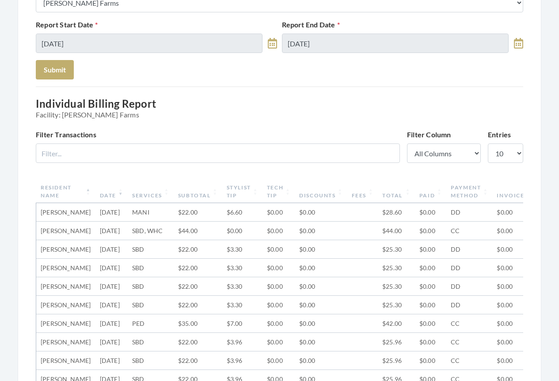
click at [95, 197] on th "Date" at bounding box center [111, 191] width 32 height 23
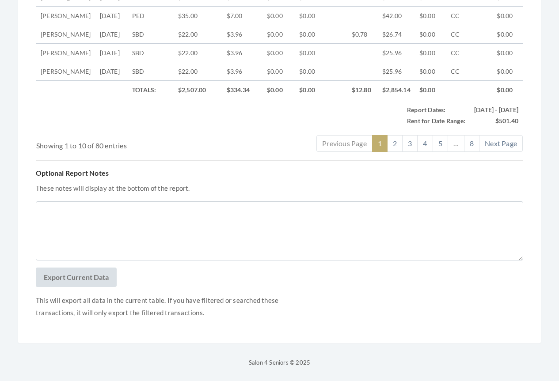
scroll to position [584, 0]
click at [82, 277] on button "Export Current Data" at bounding box center [76, 277] width 81 height 19
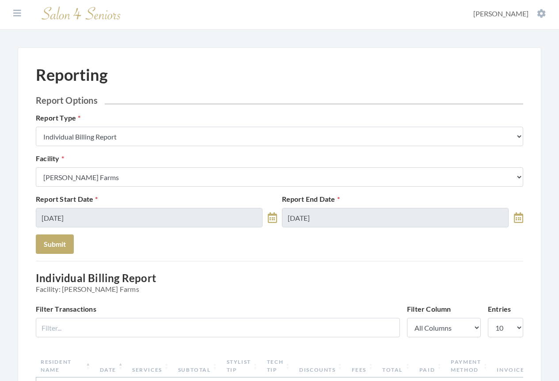
scroll to position [0, 0]
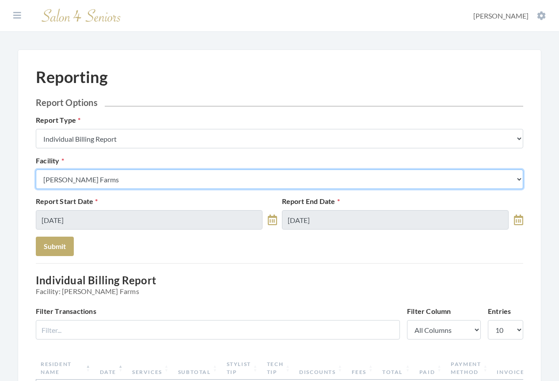
click at [115, 182] on select "Select a Facility Arbor Lakes NH Asher Point Belvedere Commons Brookdale Jones …" at bounding box center [279, 179] width 487 height 19
select select "58"
click at [36, 170] on select "Select a Facility Arbor Lakes NH Asher Point Belvedere Commons Brookdale Jones …" at bounding box center [279, 179] width 487 height 19
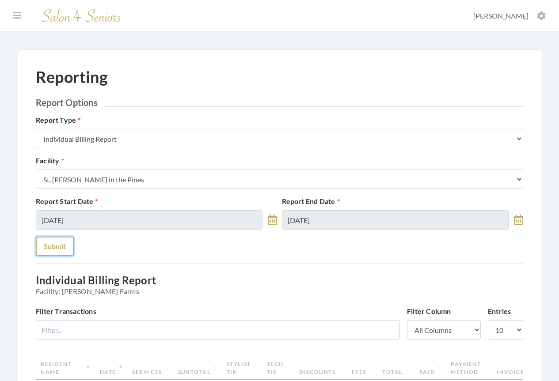
click at [62, 248] on button "Submit" at bounding box center [55, 246] width 38 height 19
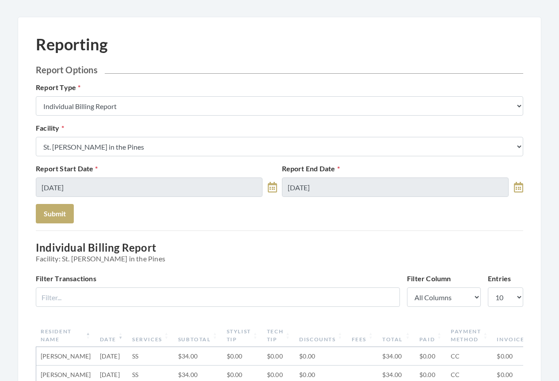
scroll to position [133, 0]
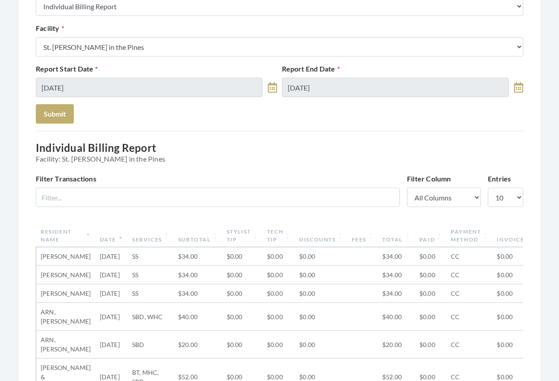
click at [95, 241] on th "Date" at bounding box center [111, 235] width 32 height 23
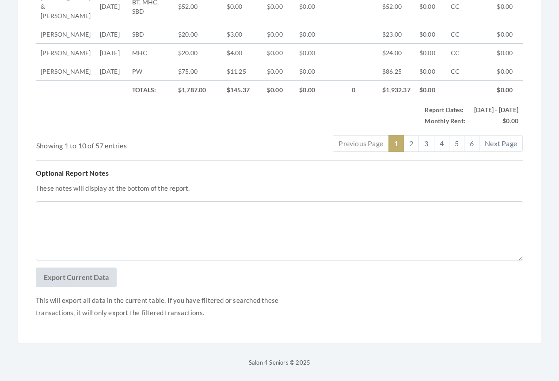
scroll to position [603, 0]
click at [85, 281] on button "Export Current Data" at bounding box center [76, 277] width 81 height 19
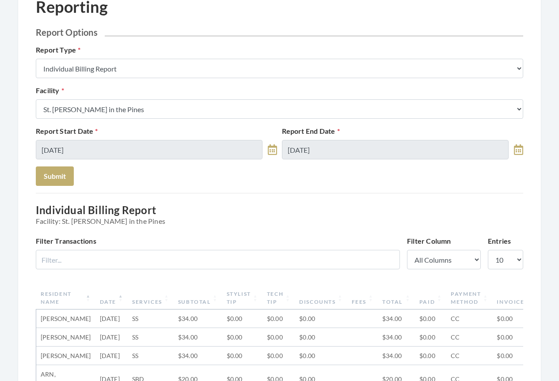
scroll to position [0, 0]
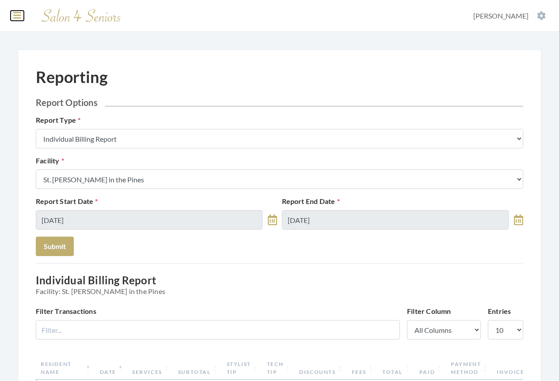
click at [18, 18] on icon at bounding box center [17, 15] width 8 height 9
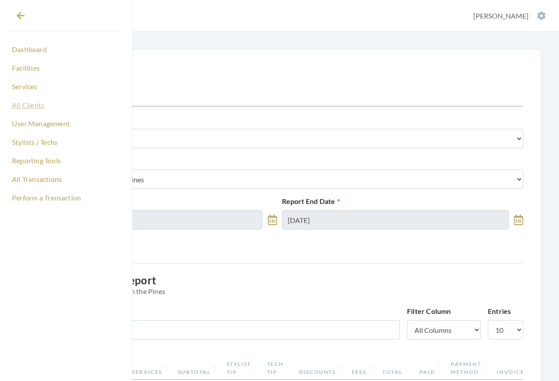
click at [26, 105] on link "All Clients" at bounding box center [66, 105] width 111 height 15
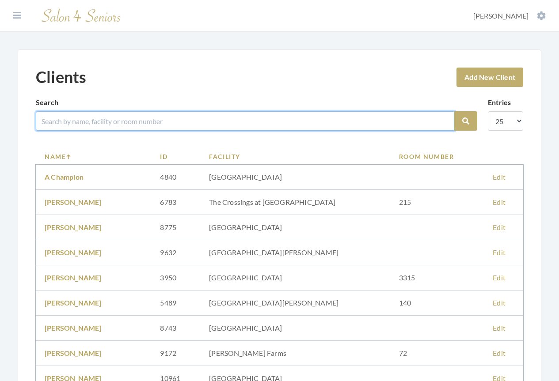
drag, startPoint x: 0, startPoint y: 0, endPoint x: 74, endPoint y: 122, distance: 143.1
click at [71, 121] on input "search" at bounding box center [245, 120] width 418 height 19
type input "[PERSON_NAME]"
click at [454, 111] on button "Search" at bounding box center [465, 120] width 23 height 19
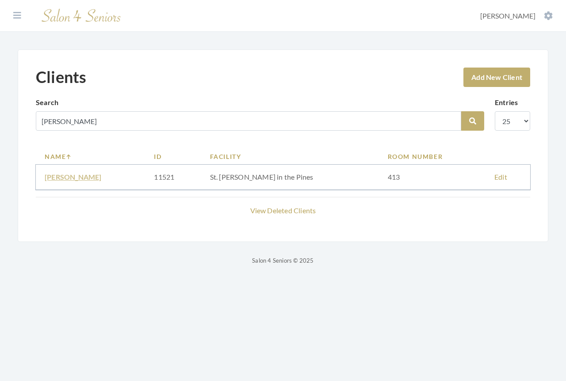
click at [81, 176] on link "[PERSON_NAME]" at bounding box center [73, 177] width 57 height 8
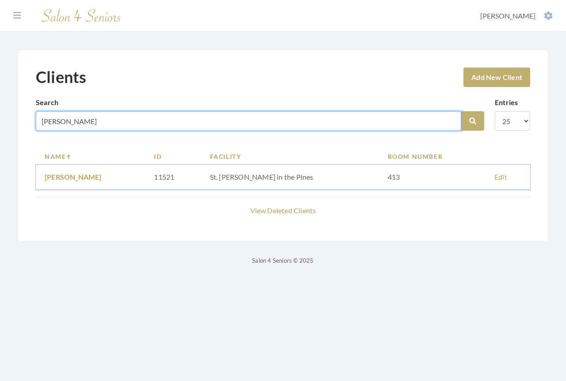
drag, startPoint x: 94, startPoint y: 116, endPoint x: 21, endPoint y: 115, distance: 72.9
click at [21, 116] on div "Clients Add New Client Search [PERSON_NAME] Search Entries 10 25 50 100 Name ID…" at bounding box center [283, 145] width 530 height 193
type input "dazzerine"
click at [461, 111] on button "Search" at bounding box center [472, 120] width 23 height 19
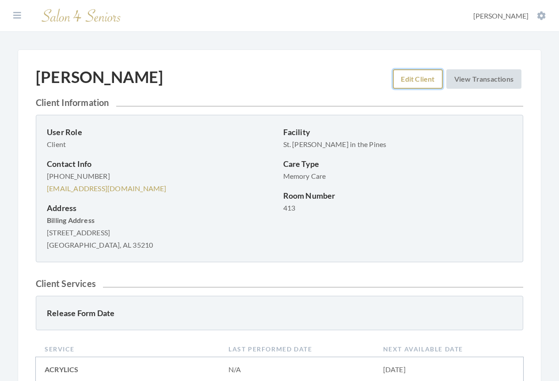
click at [426, 82] on link "Edit Client" at bounding box center [417, 78] width 49 height 19
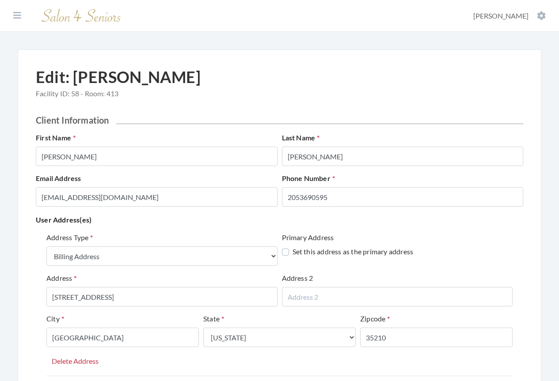
select select "billing"
select select "al"
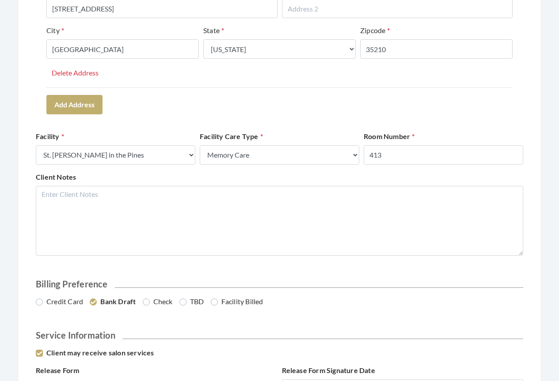
scroll to position [398, 0]
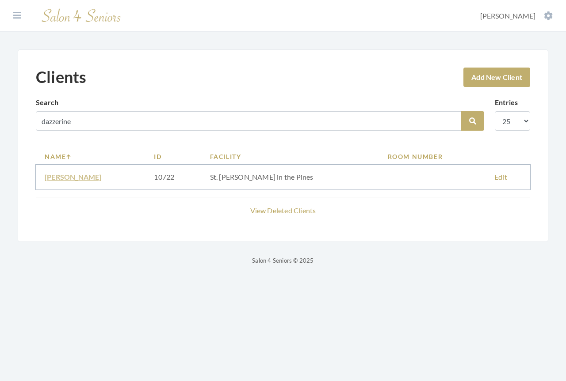
click at [89, 178] on link "[PERSON_NAME]" at bounding box center [73, 177] width 57 height 8
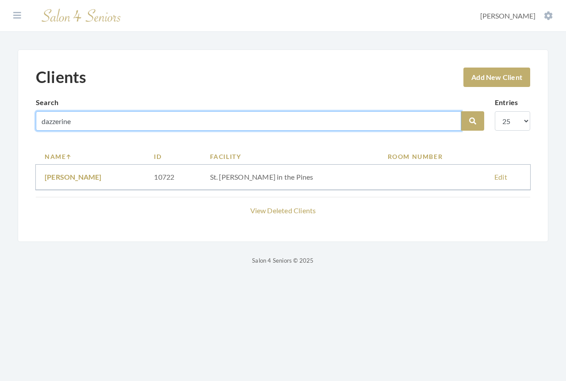
drag, startPoint x: 80, startPoint y: 124, endPoint x: 10, endPoint y: 113, distance: 70.2
click at [10, 113] on div "Clients Add New Client Search dazzerine Search Entries 10 25 50 100 Name ID Fac…" at bounding box center [283, 157] width 566 height 216
type input "wiley"
click at [461, 111] on button "Search" at bounding box center [472, 120] width 23 height 19
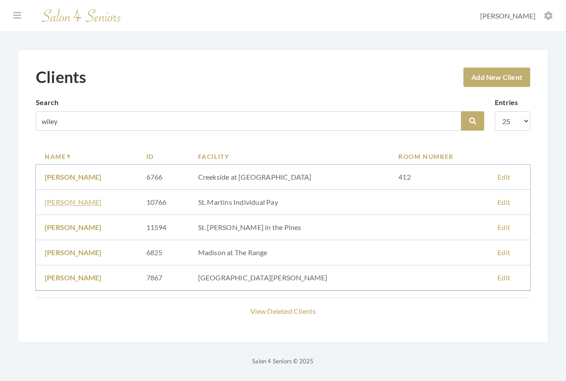
click at [65, 203] on link "CATHY WILEY" at bounding box center [73, 202] width 57 height 8
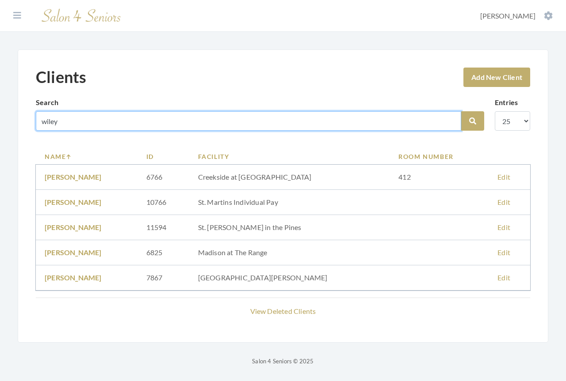
drag, startPoint x: 69, startPoint y: 117, endPoint x: 15, endPoint y: 113, distance: 55.0
click at [15, 113] on div "Clients Add New Client Search wiley Search Entries 10 25 50 100 Name ID Facilit…" at bounding box center [283, 207] width 566 height 317
type input "wilson"
click at [461, 111] on button "Search" at bounding box center [472, 120] width 23 height 19
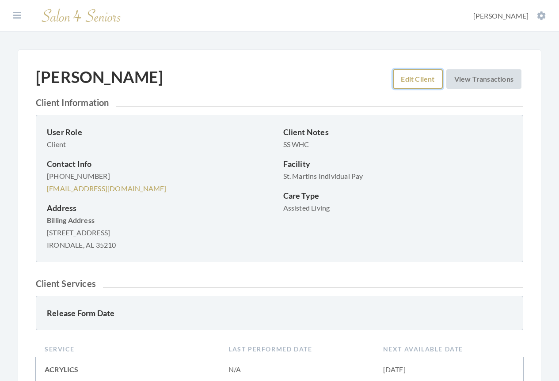
click at [407, 81] on link "Edit Client" at bounding box center [417, 78] width 49 height 19
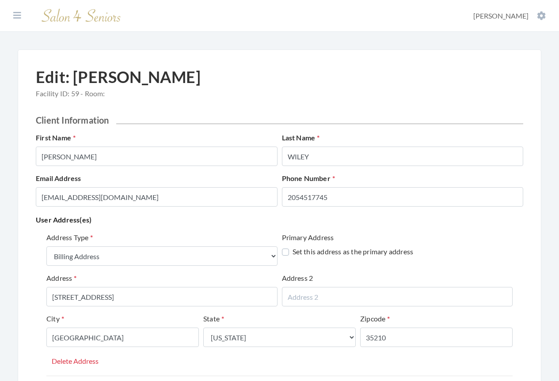
select select "billing"
select select "al"
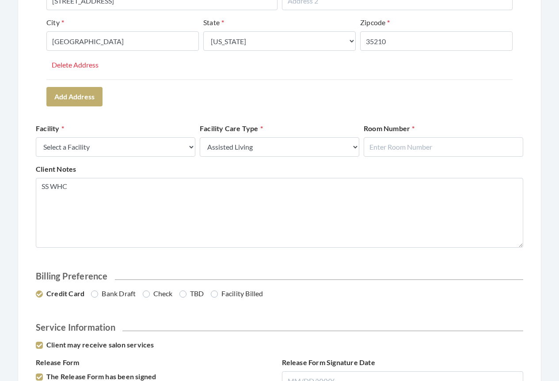
scroll to position [309, 0]
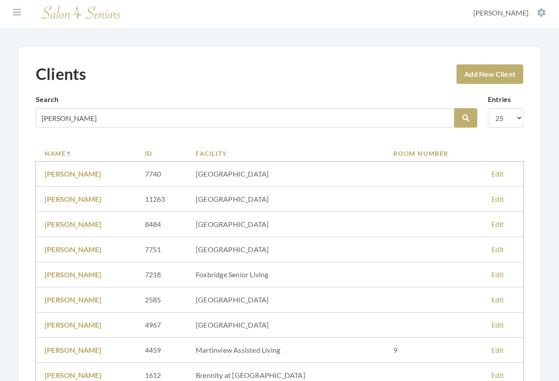
scroll to position [133, 0]
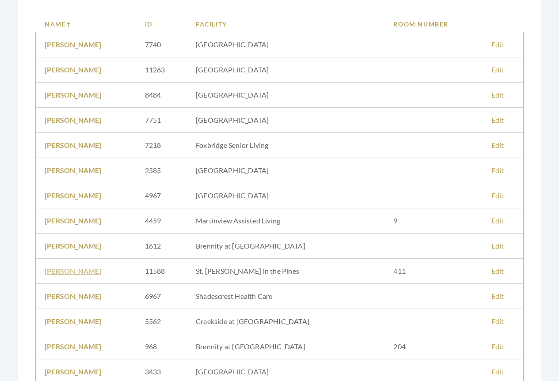
click at [77, 272] on link "[PERSON_NAME]" at bounding box center [73, 271] width 57 height 8
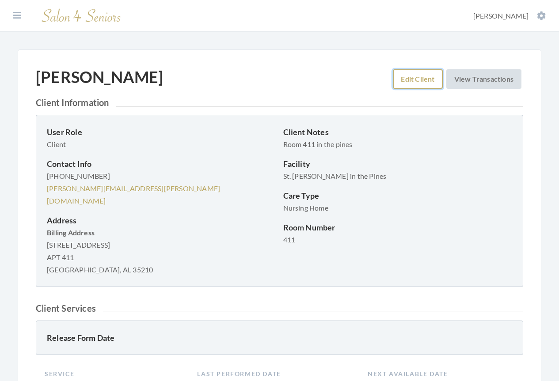
click at [414, 81] on link "Edit Client" at bounding box center [417, 78] width 49 height 19
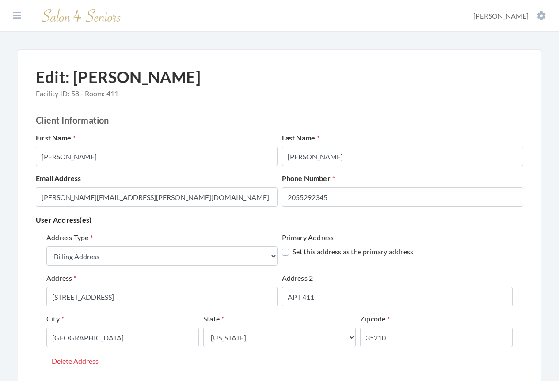
select select "billing"
select select "al"
click at [15, 16] on icon at bounding box center [17, 15] width 8 height 9
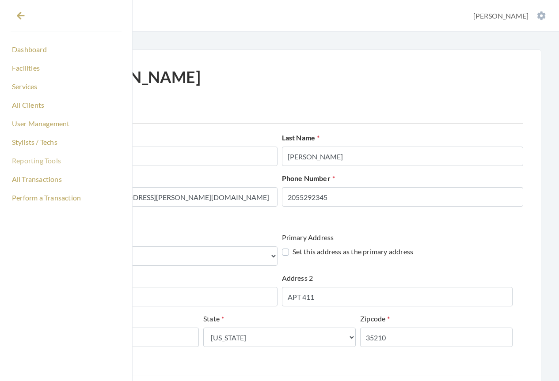
click at [24, 161] on link "Reporting Tools" at bounding box center [66, 160] width 111 height 15
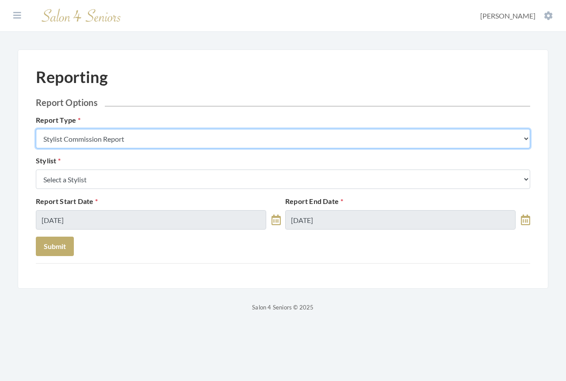
click at [169, 137] on select "Stylist Commission Report Tech Payroll Report Facility Billing Report Individua…" at bounding box center [283, 138] width 494 height 19
select select "individual"
click at [36, 129] on select "Stylist Commission Report Tech Payroll Report Facility Billing Report Individua…" at bounding box center [283, 138] width 494 height 19
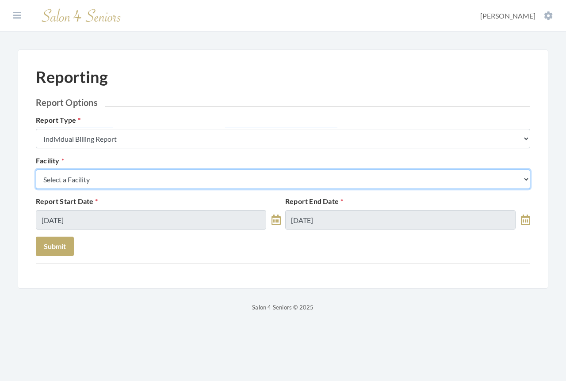
click at [107, 178] on select "Select a Facility [GEOGRAPHIC_DATA] [GEOGRAPHIC_DATA] [PERSON_NAME][GEOGRAPHIC_…" at bounding box center [283, 179] width 494 height 19
select select "9"
click at [36, 170] on select "Select a Facility [GEOGRAPHIC_DATA] [GEOGRAPHIC_DATA] [PERSON_NAME][GEOGRAPHIC_…" at bounding box center [283, 179] width 494 height 19
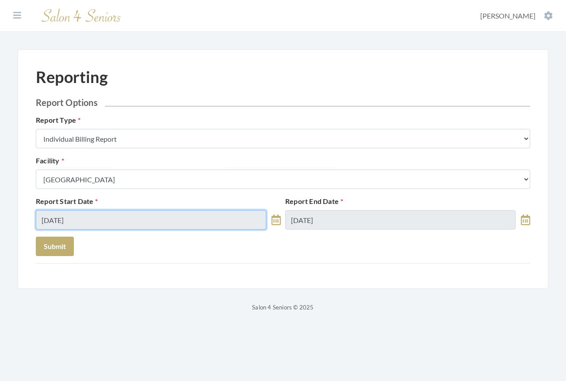
click at [108, 214] on input "[DATE]" at bounding box center [151, 219] width 230 height 19
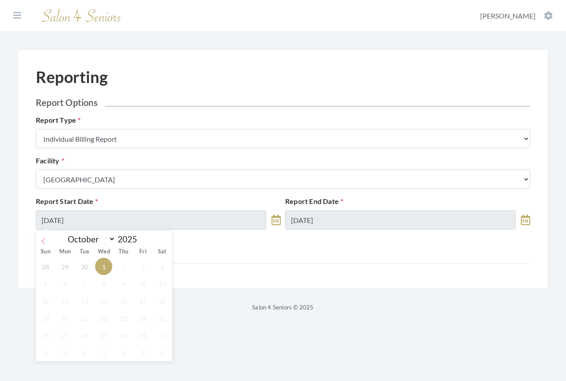
click at [46, 244] on icon at bounding box center [43, 241] width 6 height 6
select select "8"
click at [65, 269] on span "1" at bounding box center [64, 266] width 17 height 17
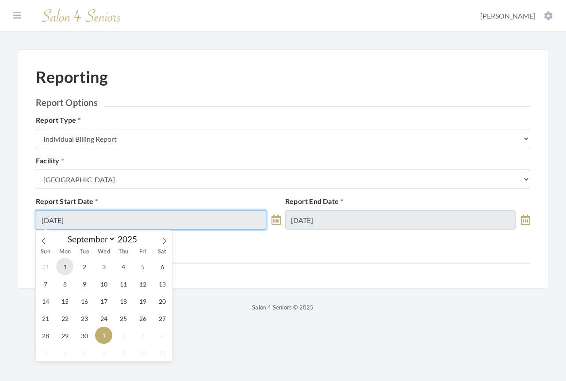
type input "[DATE]"
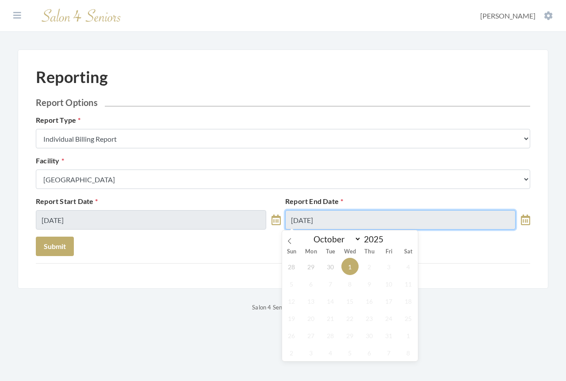
click at [392, 222] on input "[DATE]" at bounding box center [400, 219] width 230 height 19
click at [291, 242] on icon at bounding box center [289, 241] width 6 height 6
select select "8"
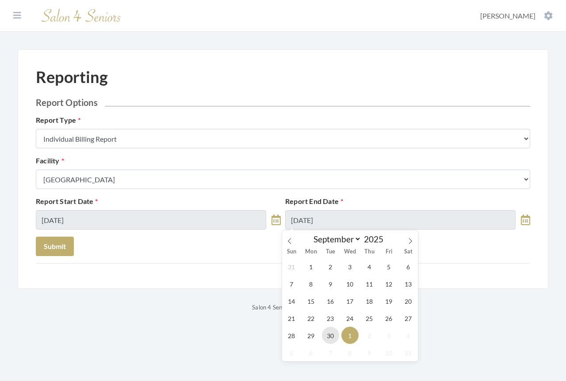
click at [331, 335] on span "30" at bounding box center [330, 335] width 17 height 17
type input "[DATE]"
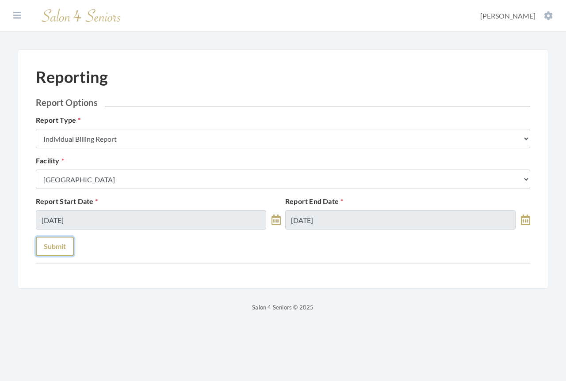
click at [57, 251] on button "Submit" at bounding box center [55, 246] width 38 height 19
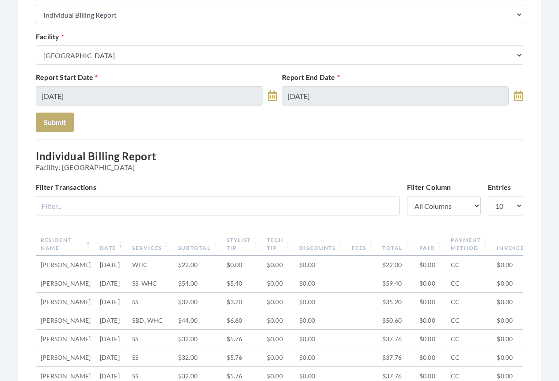
scroll to position [133, 0]
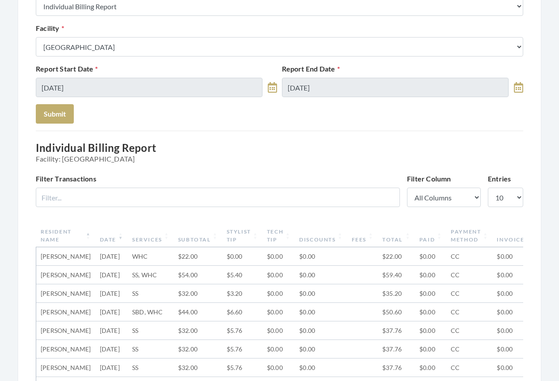
click at [95, 239] on th "Date" at bounding box center [111, 235] width 32 height 23
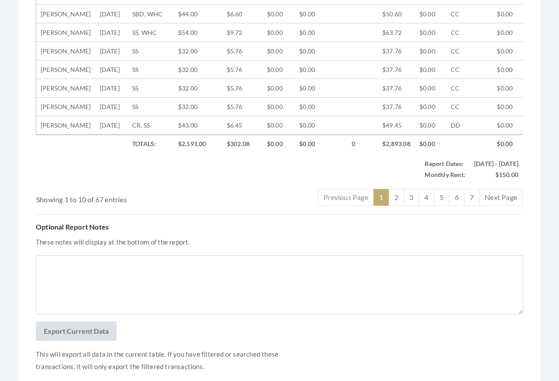
scroll to position [584, 0]
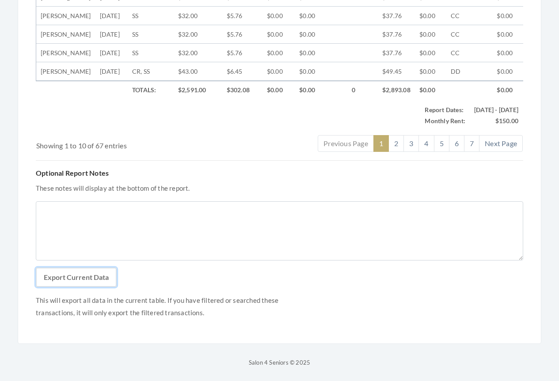
click at [86, 277] on button "Export Current Data" at bounding box center [76, 277] width 81 height 19
